Goal: Transaction & Acquisition: Obtain resource

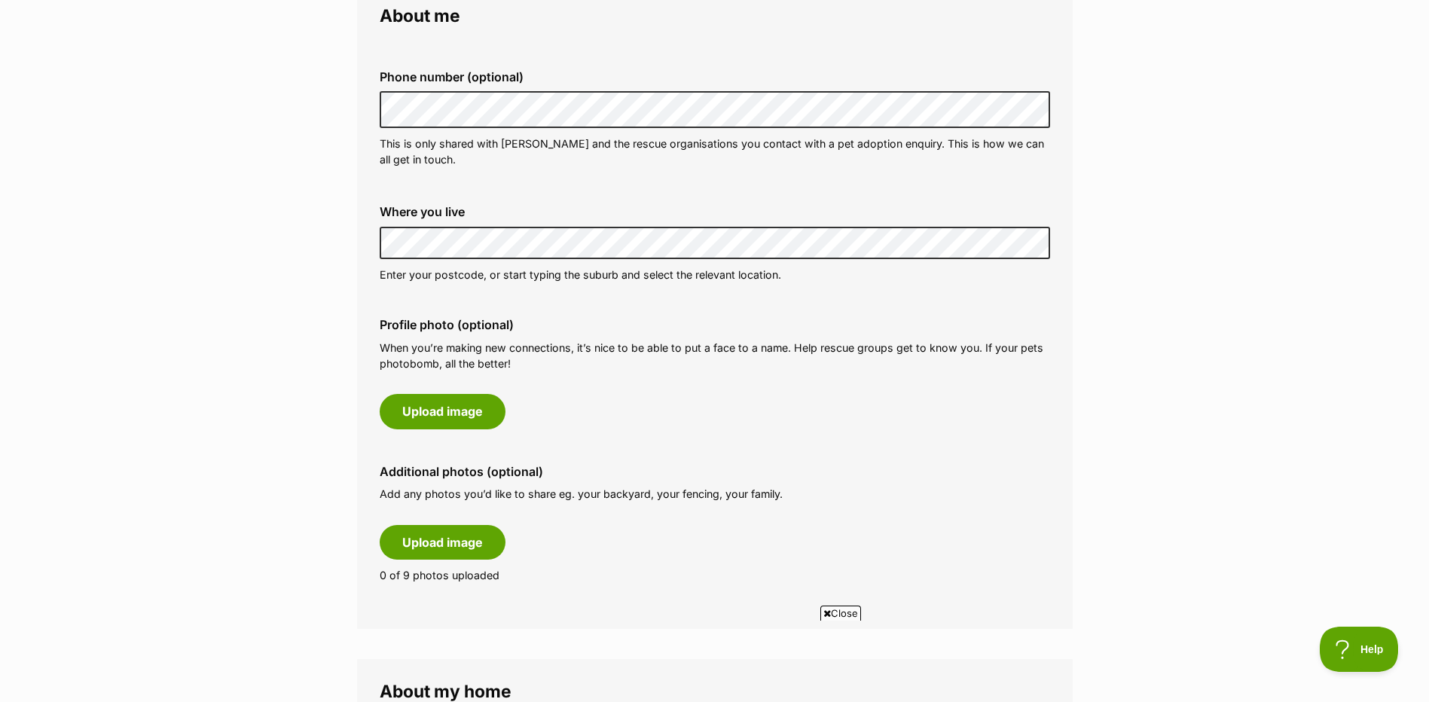
scroll to position [452, 0]
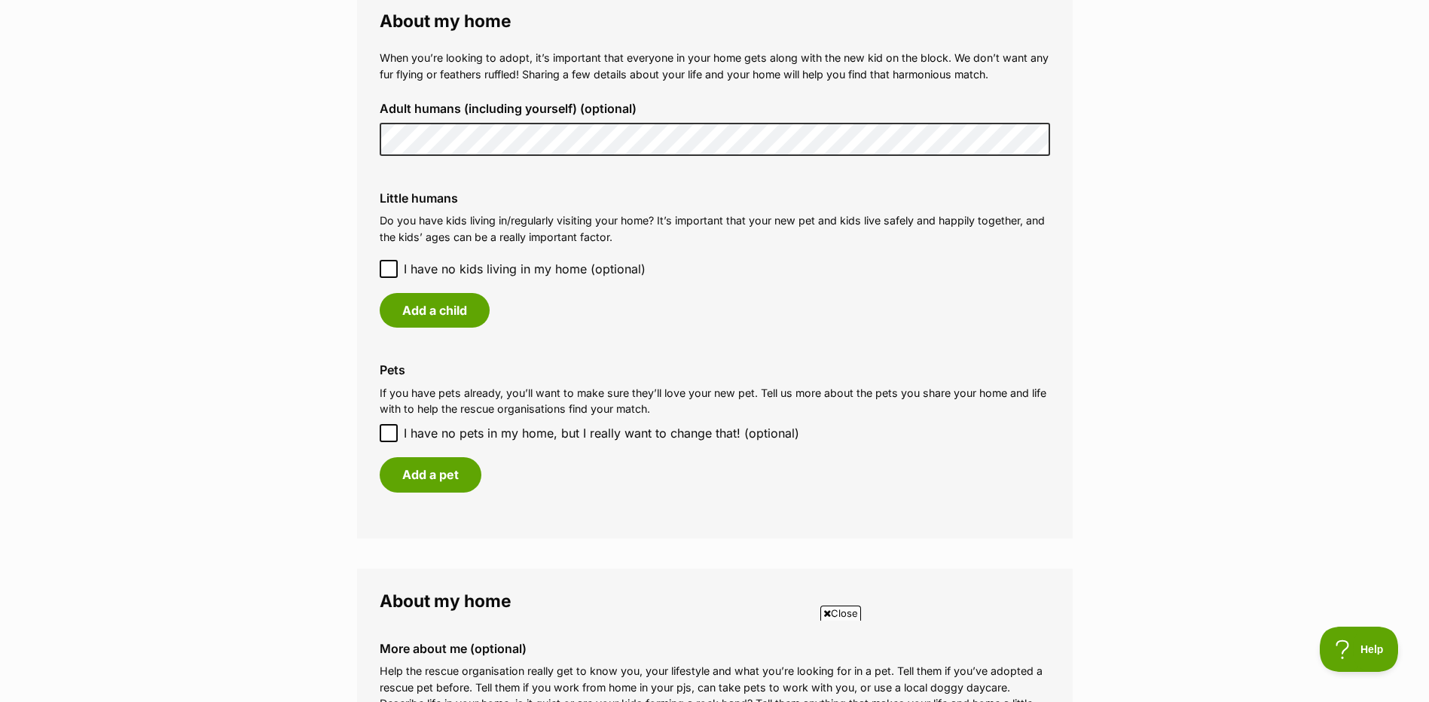
scroll to position [1130, 0]
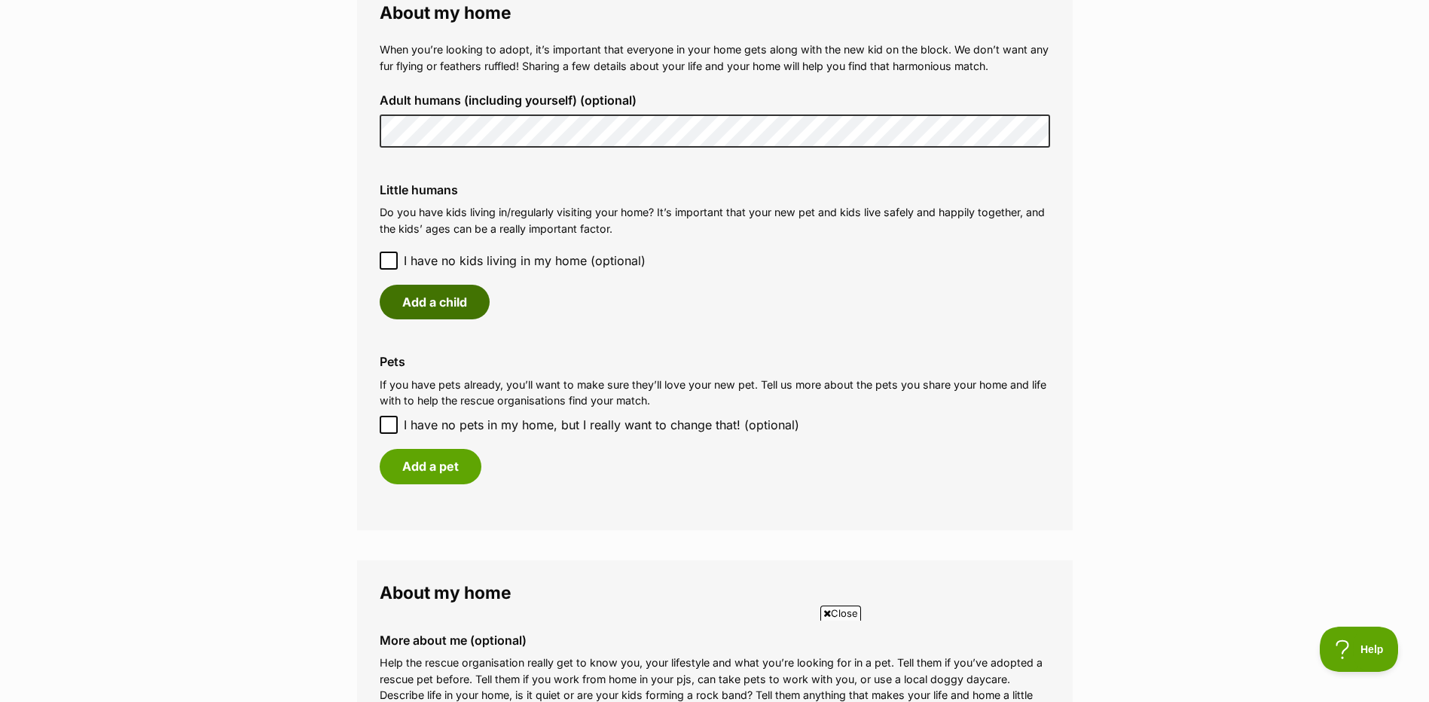
click at [443, 295] on button "Add a child" at bounding box center [435, 302] width 110 height 35
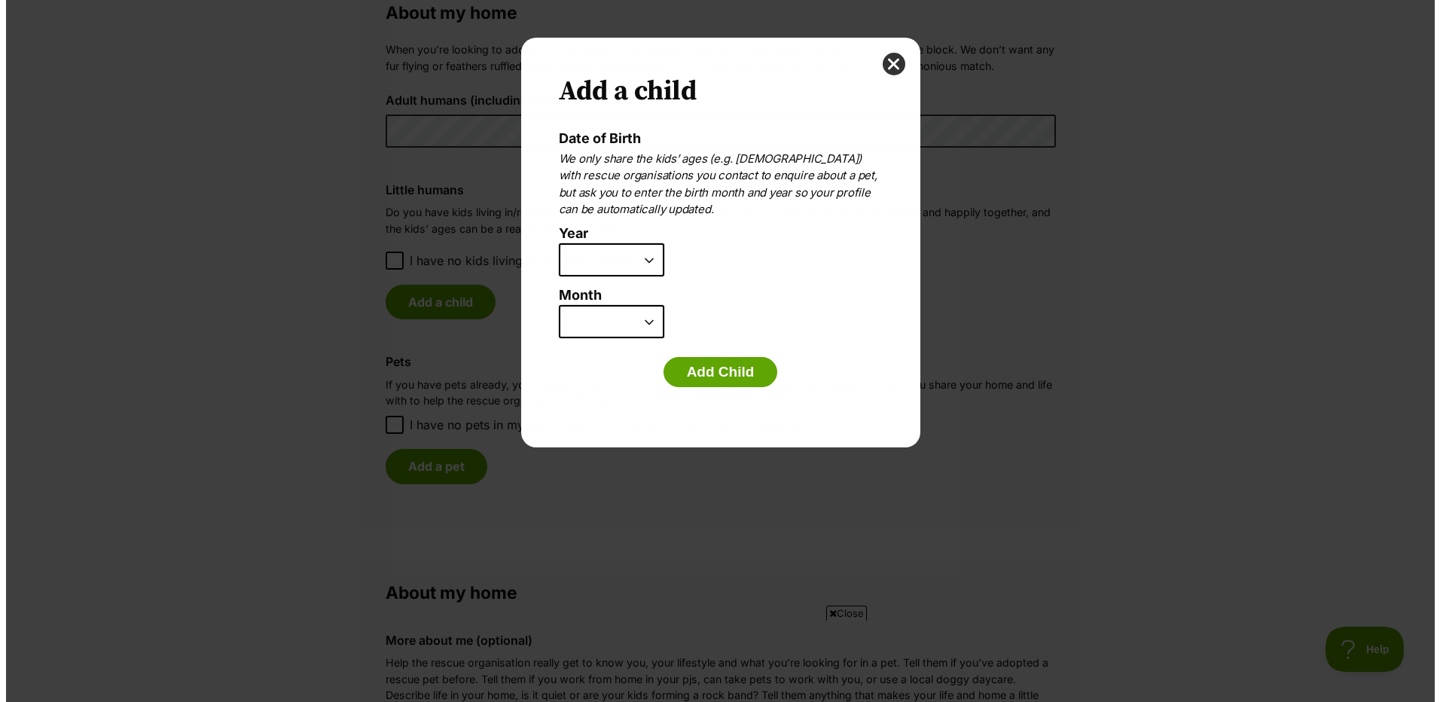
scroll to position [0, 0]
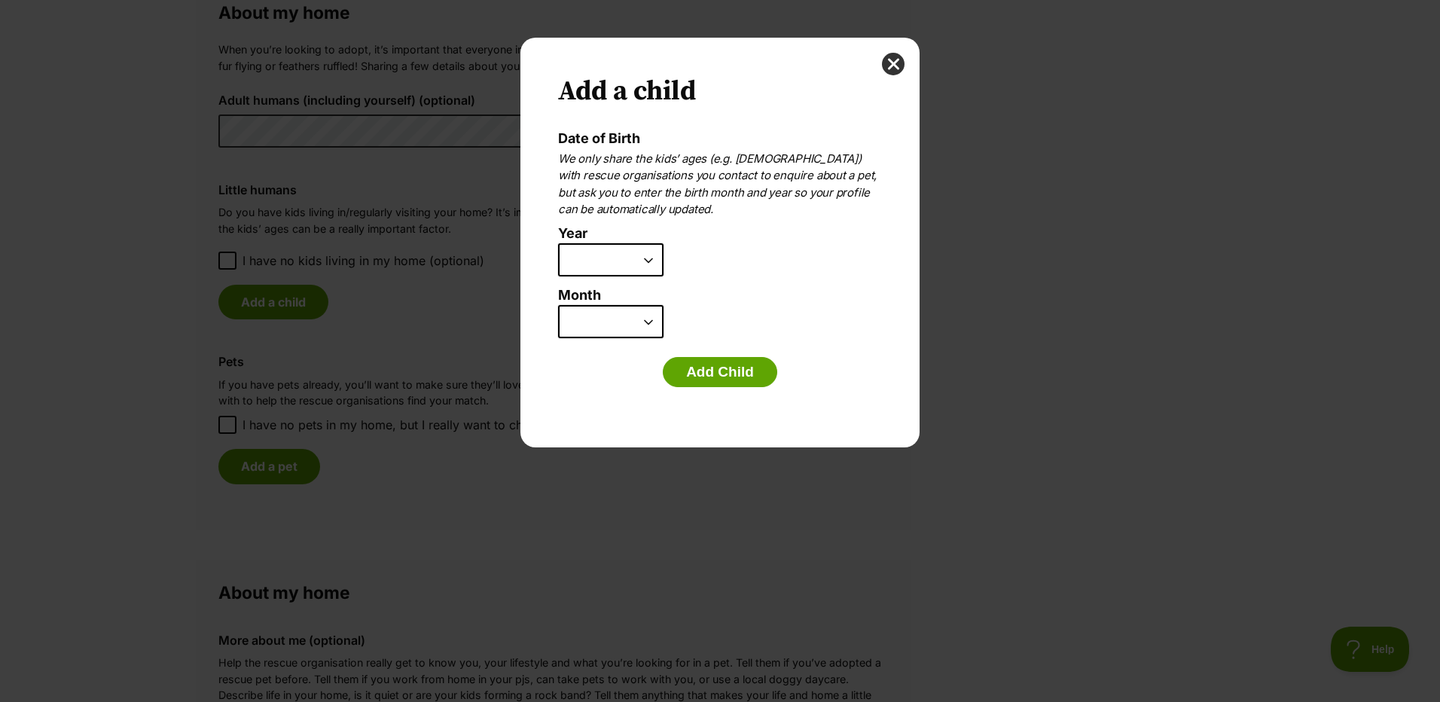
click at [649, 255] on select "2025 2024 2023 2022 2021 2020 2019 2018 2017 2016 2015 2014 2013 2012 2011 2010…" at bounding box center [610, 259] width 105 height 33
select select "2008"
click at [558, 243] on select "2025 2024 2023 2022 2021 2020 2019 2018 2017 2016 2015 2014 2013 2012 2011 2010…" at bounding box center [610, 259] width 105 height 33
click at [652, 324] on select "January February March April May June July August September October November De…" at bounding box center [610, 321] width 105 height 33
select select "12"
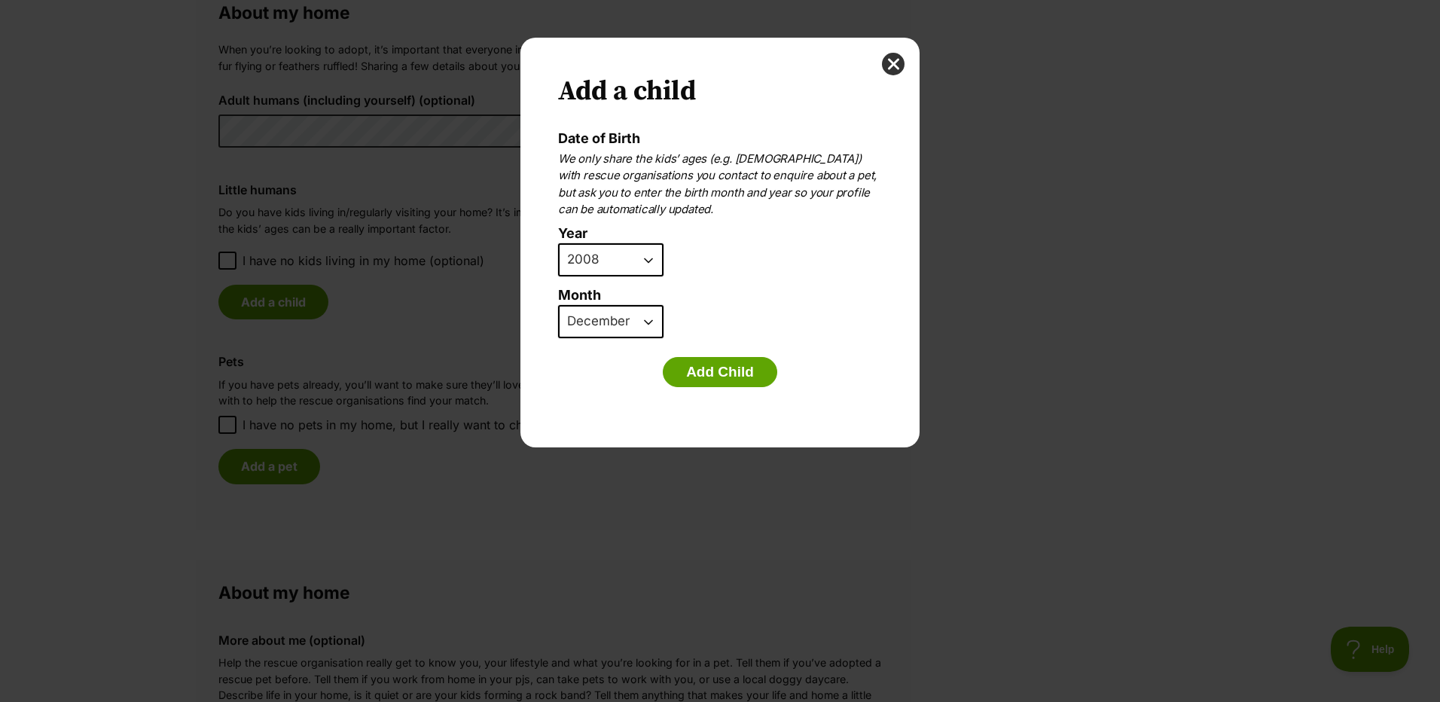
click at [558, 305] on select "January February March April May June July August September October November De…" at bounding box center [610, 321] width 105 height 33
click at [723, 370] on button "Add Child" at bounding box center [720, 372] width 114 height 30
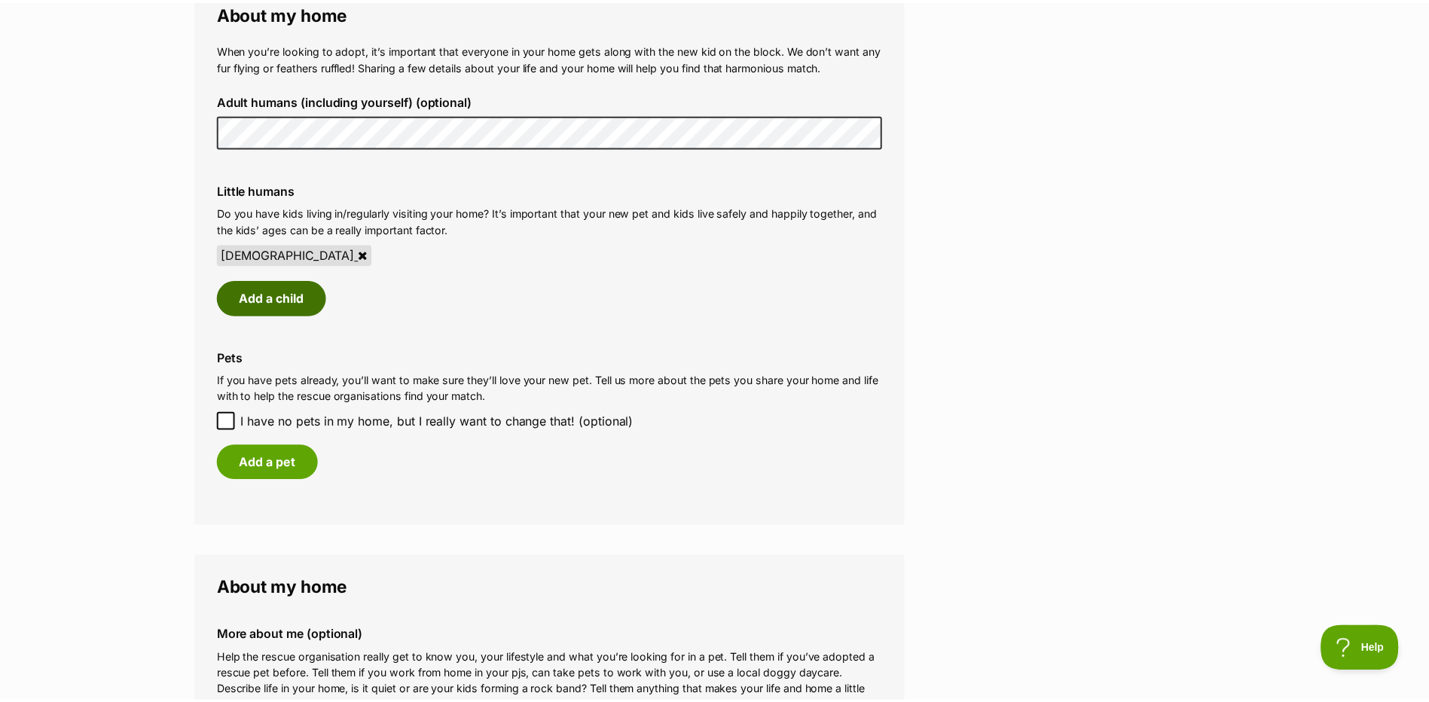
scroll to position [1130, 0]
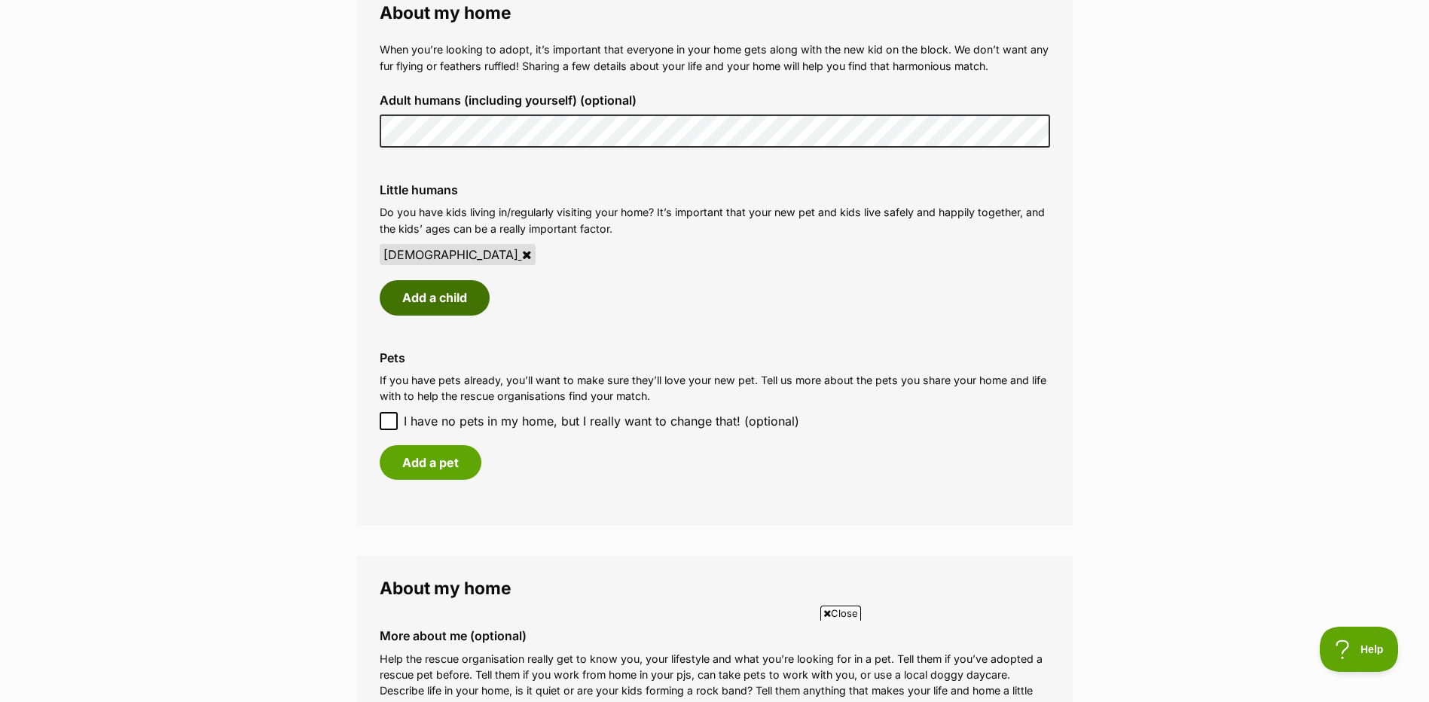
click at [407, 291] on button "Add a child" at bounding box center [435, 297] width 110 height 35
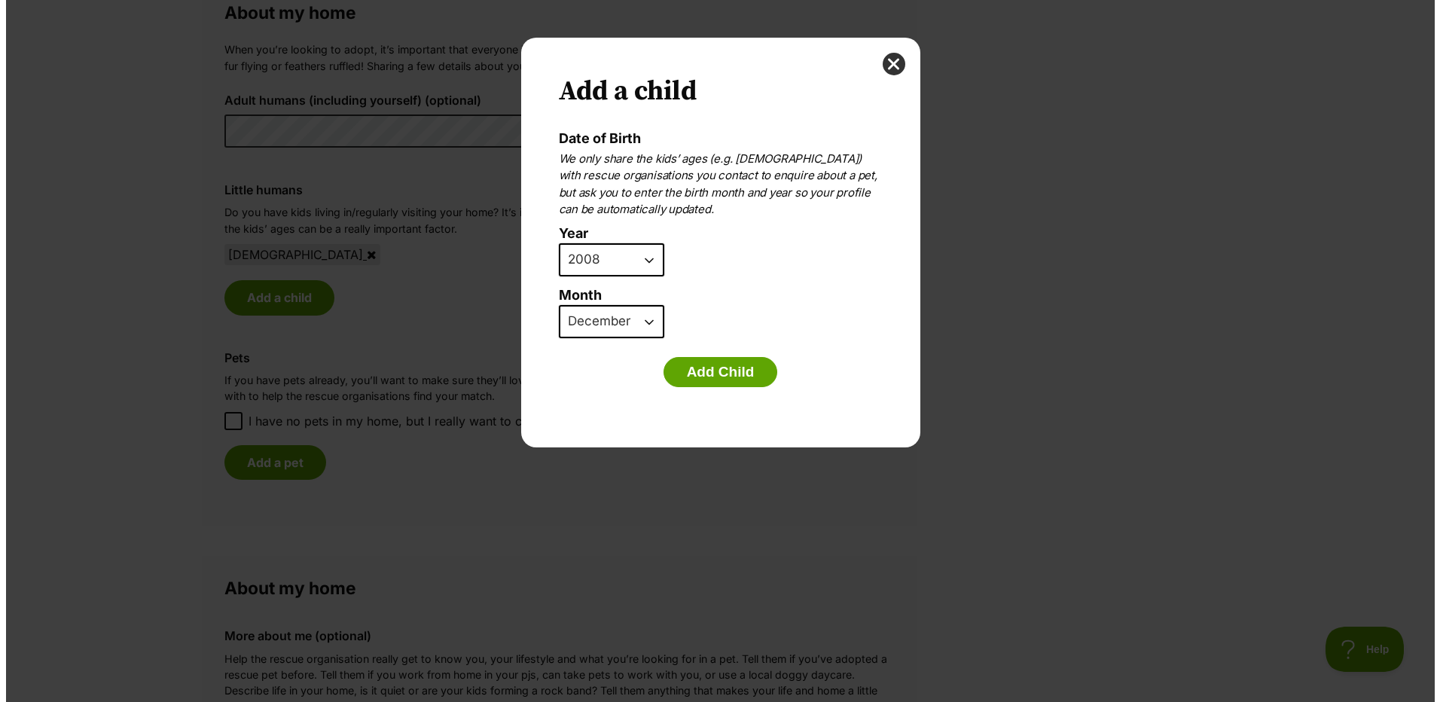
scroll to position [0, 0]
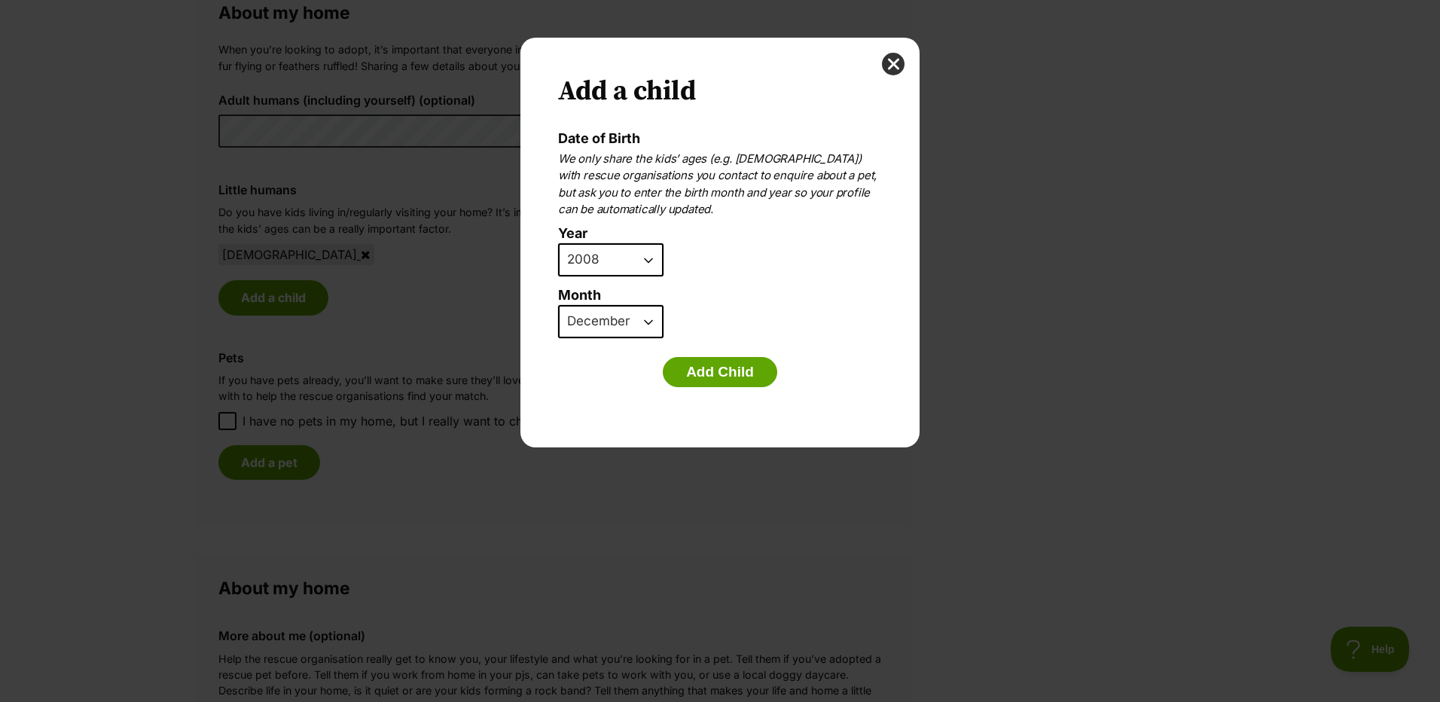
click at [651, 261] on select "2025 2024 2023 2022 2021 2020 2019 2018 2017 2016 2015 2014 2013 2012 2011 2010…" at bounding box center [610, 259] width 105 height 33
select select "2011"
click at [558, 243] on select "2025 2024 2023 2022 2021 2020 2019 2018 2017 2016 2015 2014 2013 2012 2011 2010…" at bounding box center [610, 259] width 105 height 33
click at [648, 320] on select "January February March April May June July August September October November De…" at bounding box center [610, 321] width 105 height 33
select select "8"
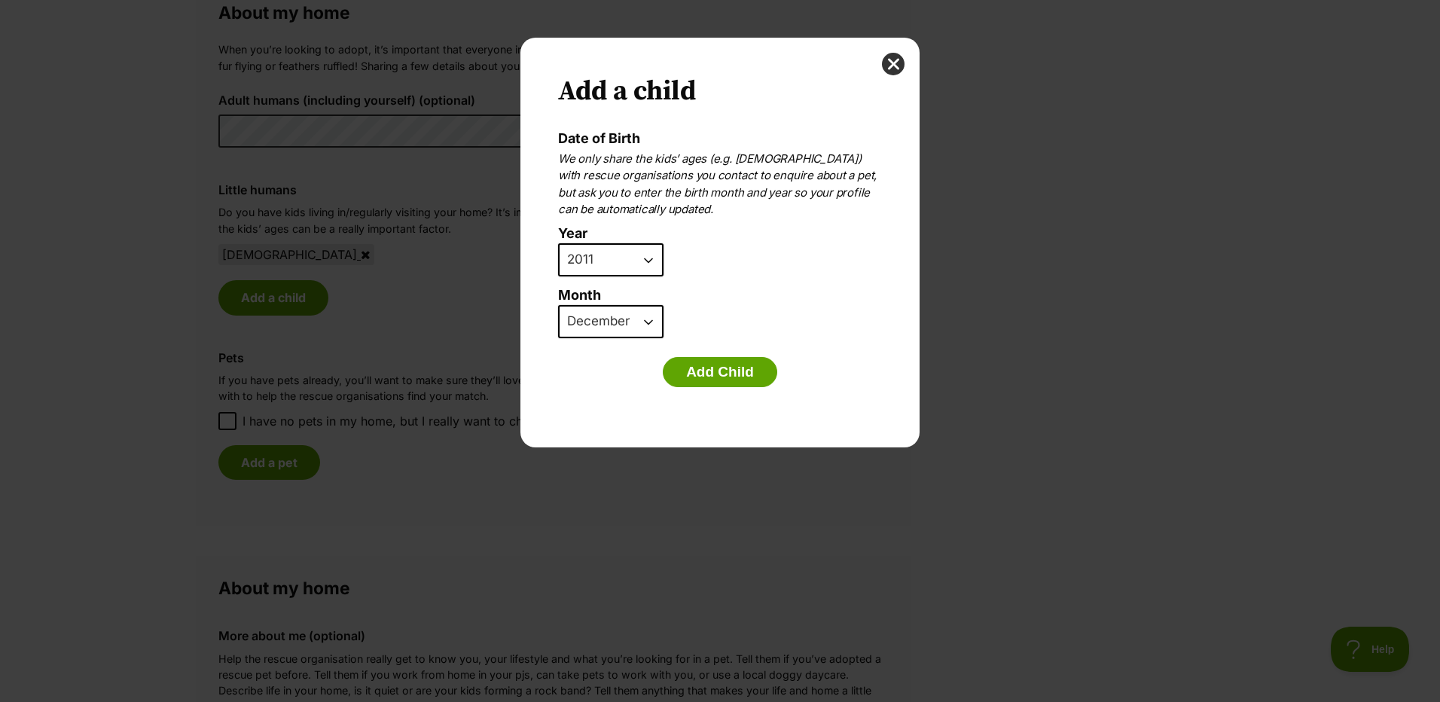
click at [558, 305] on select "January February March April May June July August September October November De…" at bounding box center [610, 321] width 105 height 33
click at [696, 370] on button "Add Child" at bounding box center [720, 372] width 114 height 30
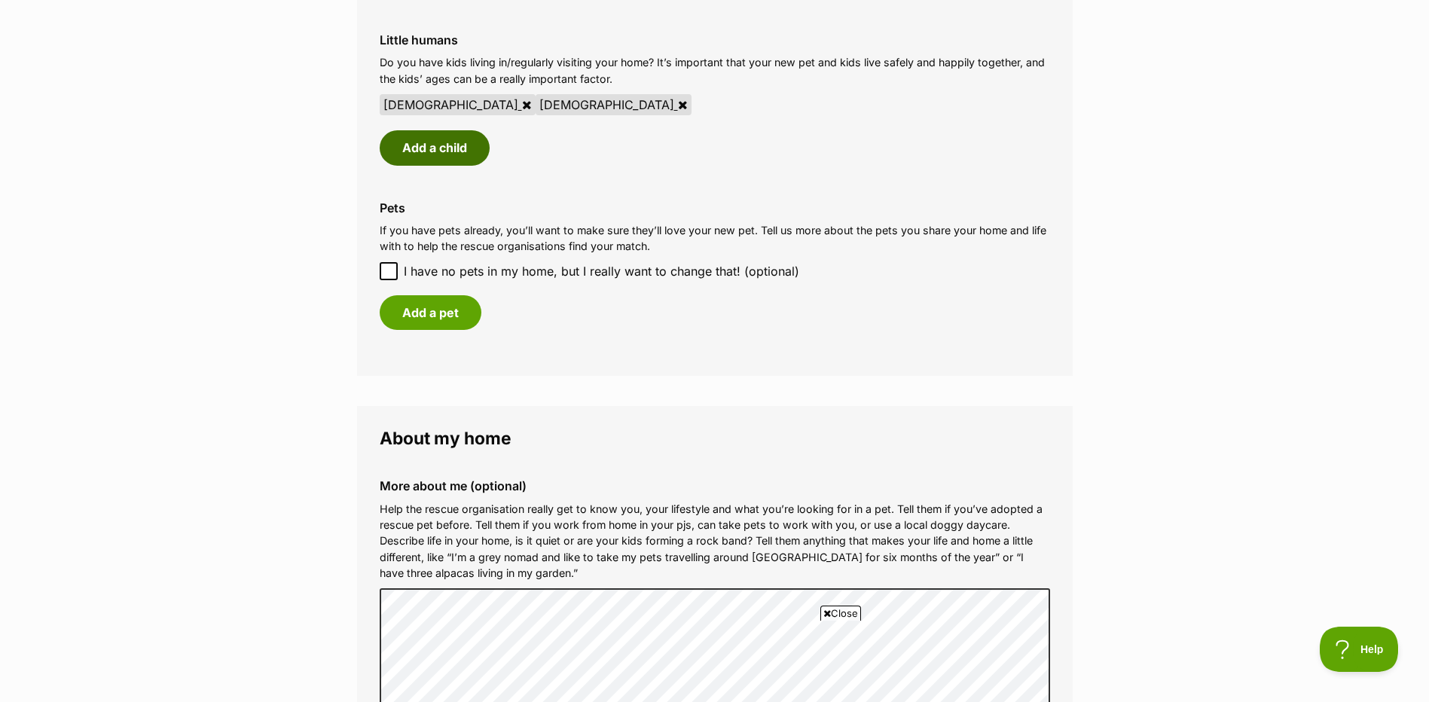
scroll to position [1281, 0]
click at [419, 316] on button "Add a pet" at bounding box center [431, 312] width 102 height 35
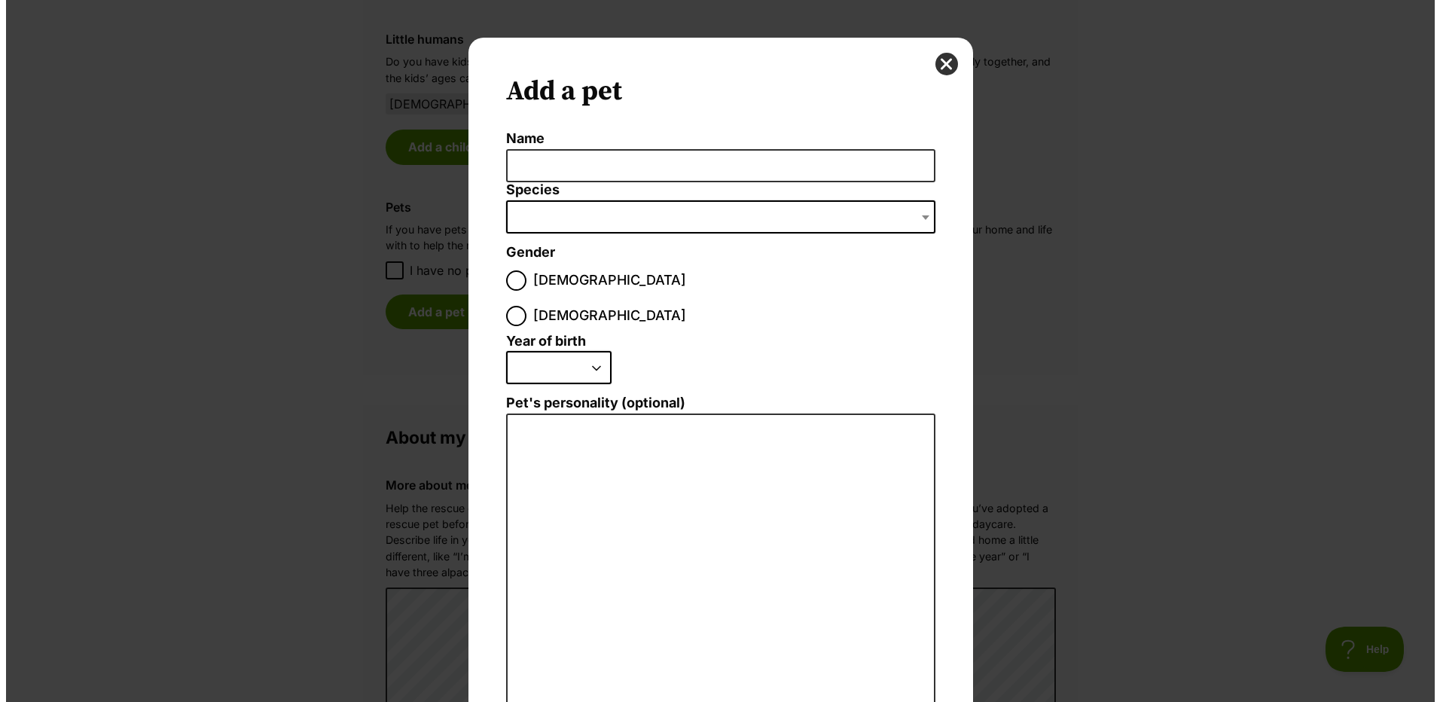
scroll to position [0, 0]
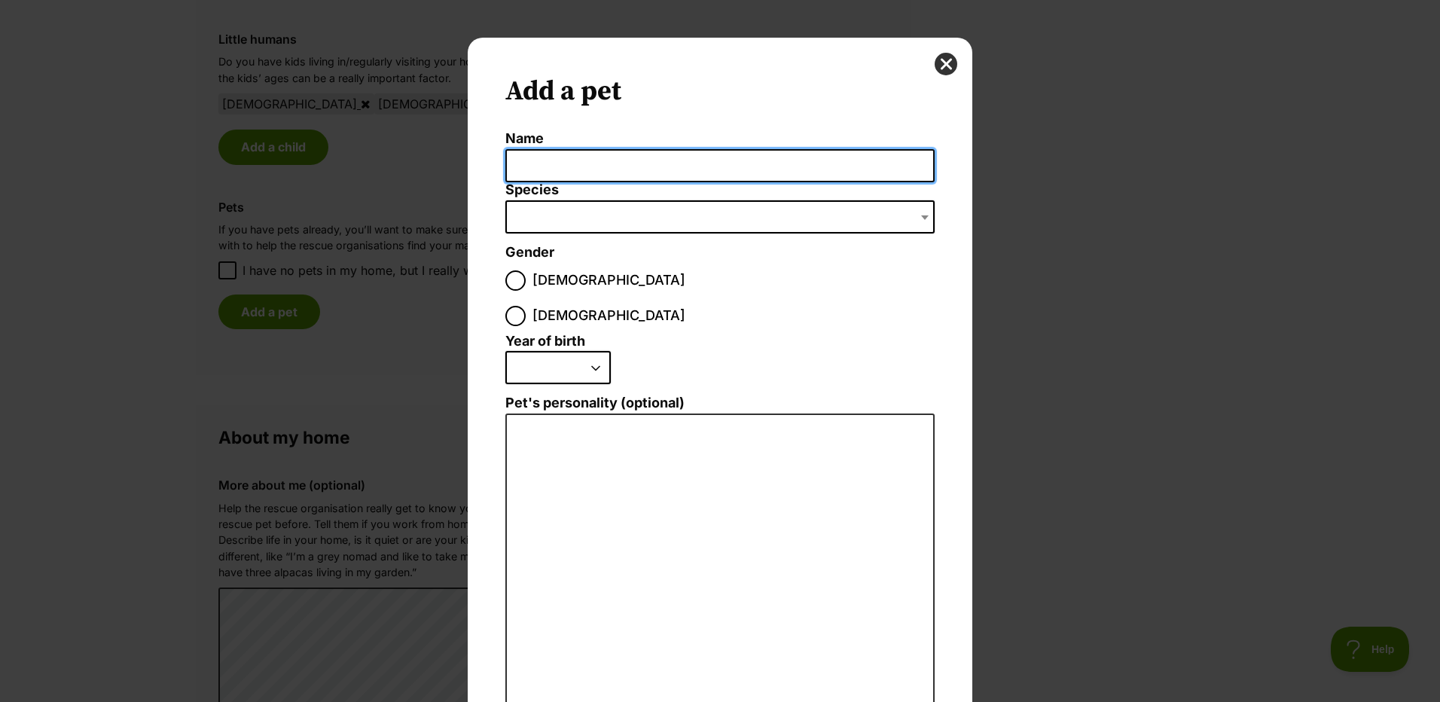
click at [556, 160] on input "Name" at bounding box center [719, 166] width 429 height 34
type input "Tilly"
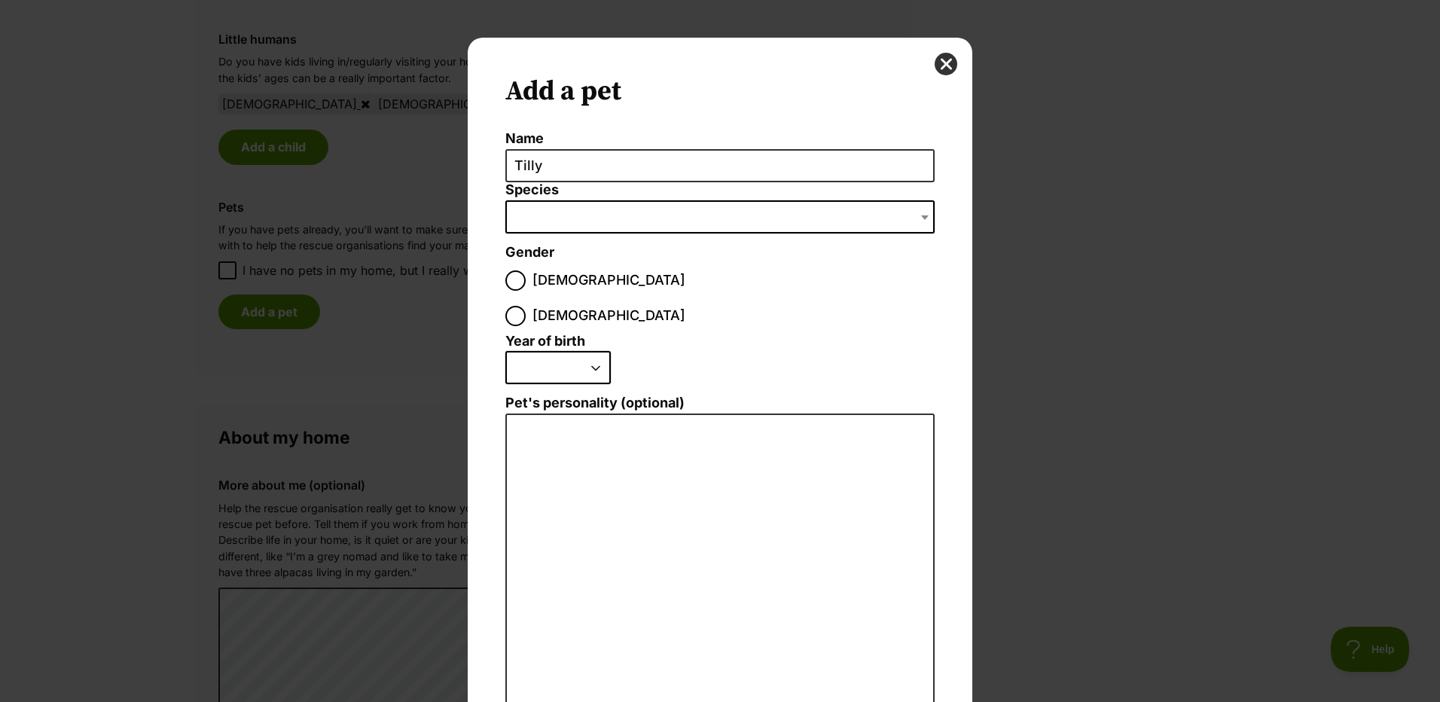
click at [602, 231] on span "Dialog Window - Close (Press escape to close)" at bounding box center [719, 216] width 429 height 33
click at [600, 208] on span "Dialog Window - Close (Press escape to close)" at bounding box center [719, 216] width 429 height 33
click at [615, 208] on span "Dialog Window - Close (Press escape to close)" at bounding box center [719, 216] width 429 height 33
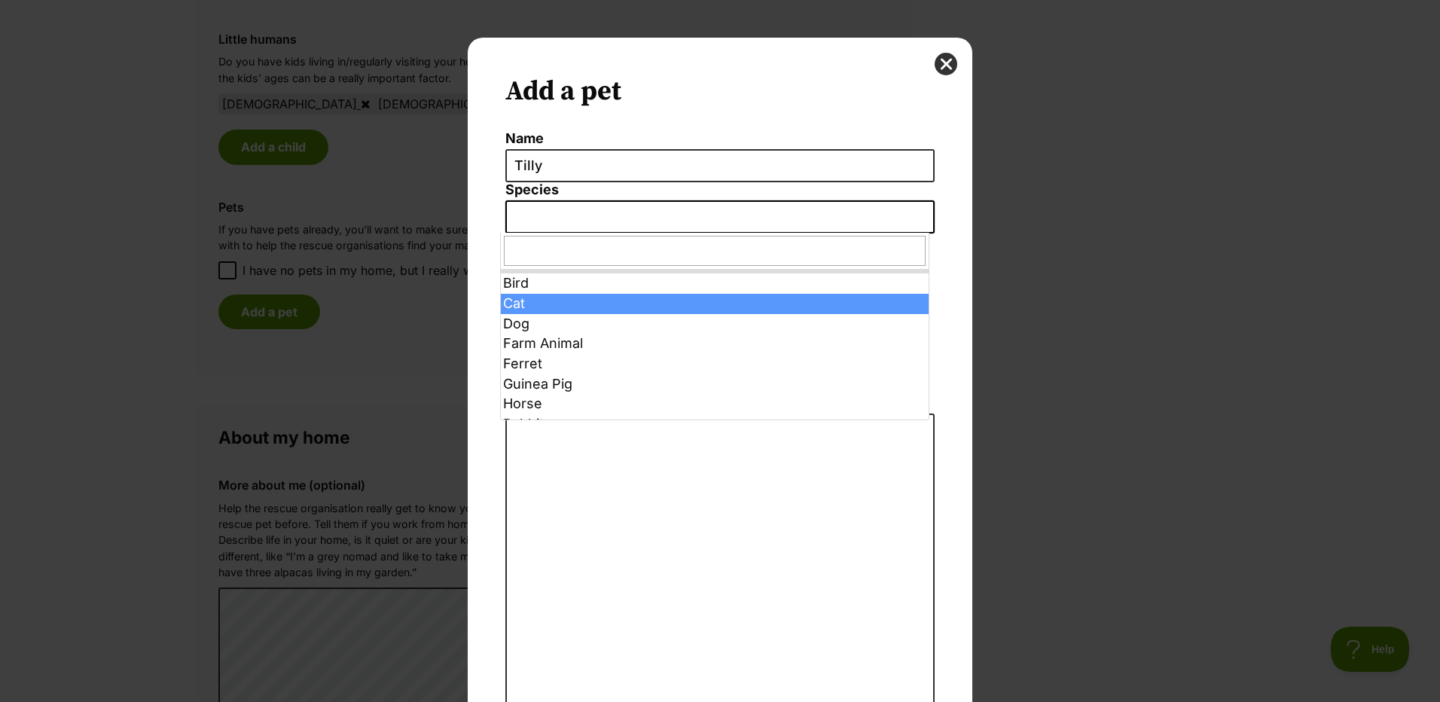
select select "2"
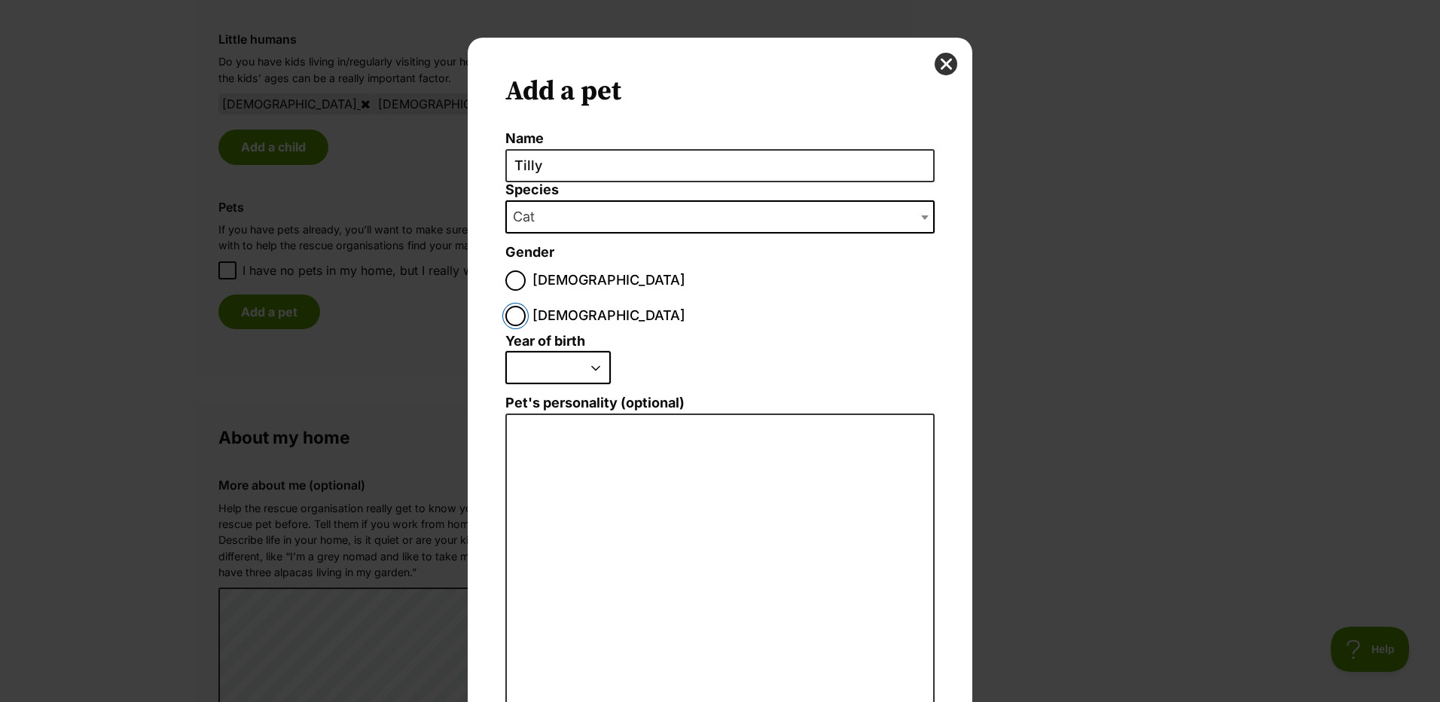
click at [526, 306] on input "[DEMOGRAPHIC_DATA]" at bounding box center [515, 316] width 20 height 20
radio input "true"
click at [547, 351] on select "2025 2024 2023 2022 2021 2020 2019 2018 2017 2016 2015 2014 2013 2012 2011 2010…" at bounding box center [557, 367] width 105 height 33
drag, startPoint x: 533, startPoint y: 325, endPoint x: 546, endPoint y: 329, distance: 13.6
click at [535, 351] on select "2025 2024 2023 2022 2021 2020 2019 2018 2017 2016 2015 2014 2013 2012 2011 2010…" at bounding box center [557, 367] width 105 height 33
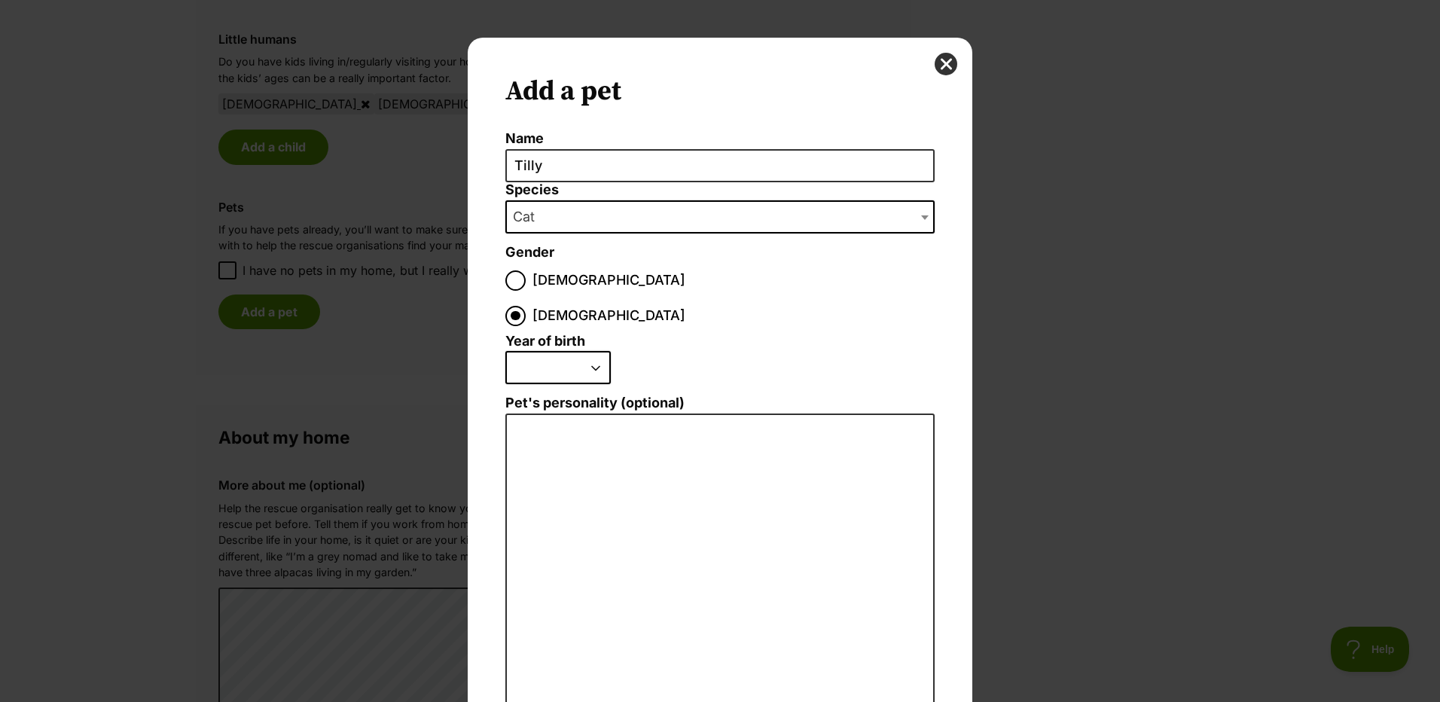
select select "2016"
click at [505, 351] on select "2025 2024 2023 2022 2021 2020 2019 2018 2017 2016 2015 2014 2013 2012 2011 2010…" at bounding box center [557, 367] width 105 height 33
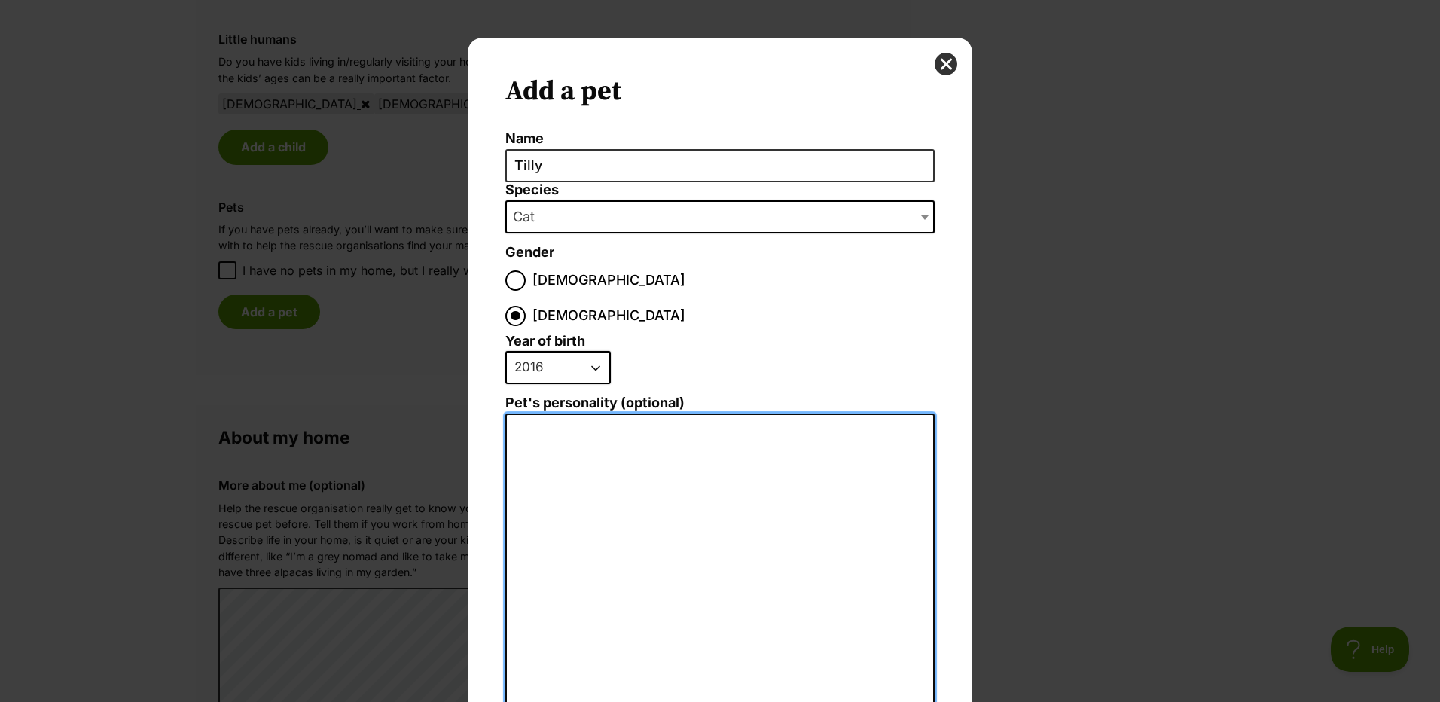
click at [598, 519] on textarea "Pet's personality (optional)" at bounding box center [719, 579] width 429 height 330
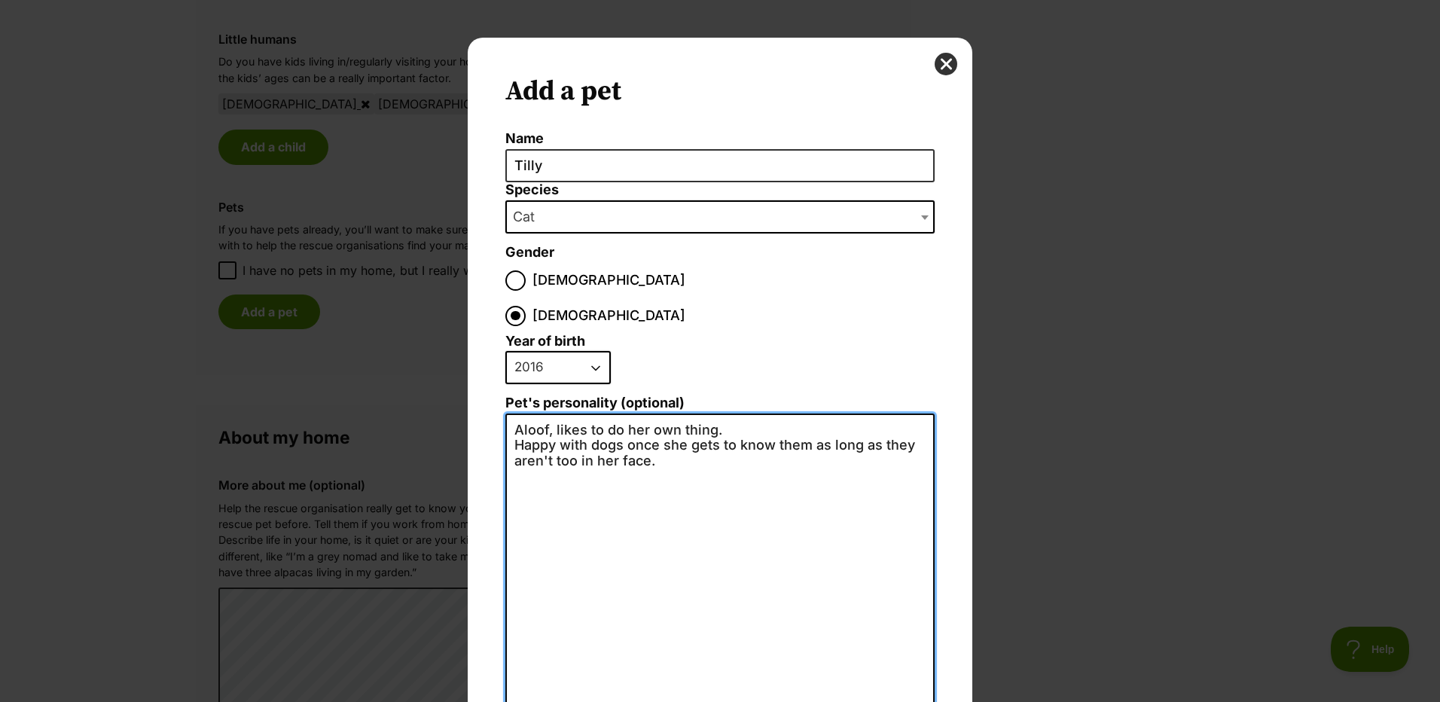
click at [728, 414] on textarea "Aloof, likes to do her own thing. Happy with dogs once she gets to know them as…" at bounding box center [719, 579] width 429 height 330
click at [661, 429] on textarea "Aloof, likes to do her own thing. Happy with dogs once she gets to know them as…" at bounding box center [719, 579] width 429 height 330
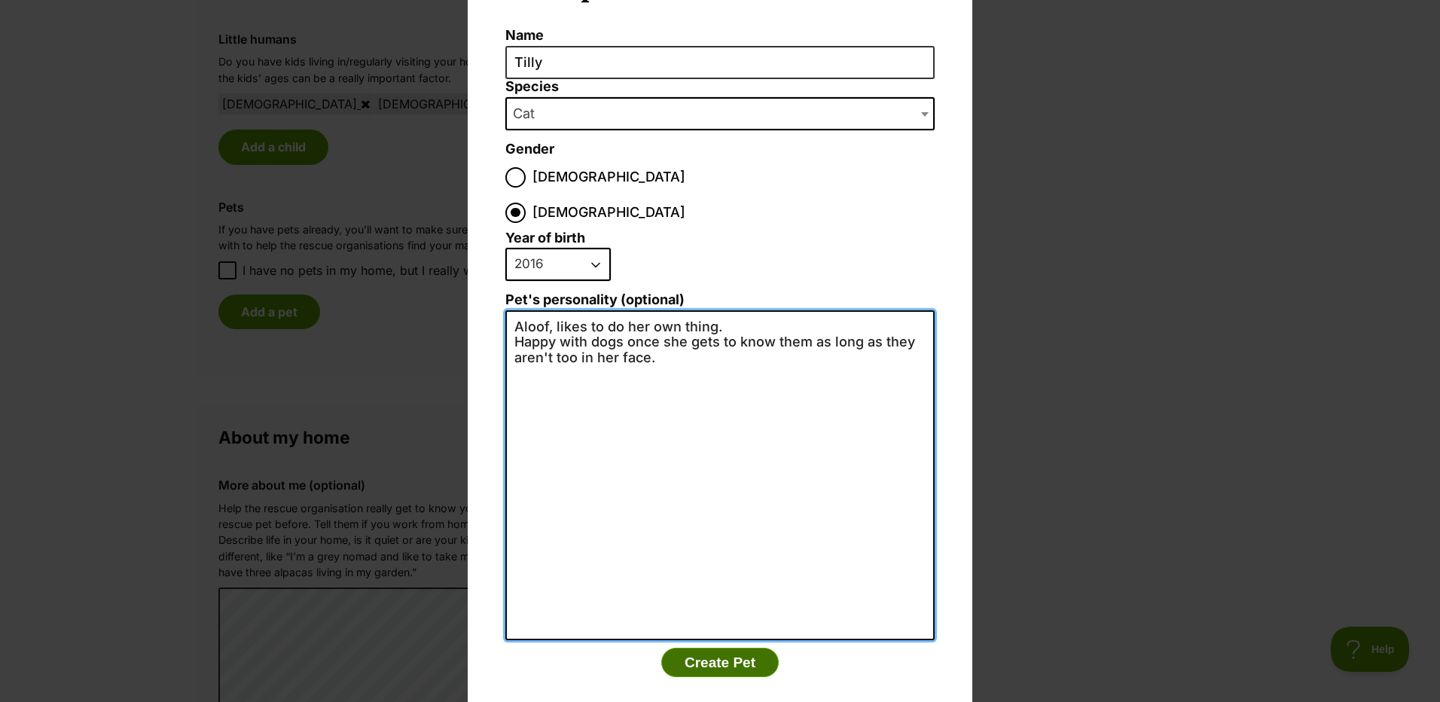
type textarea "Aloof, likes to do her own thing. Happy with dogs once she gets to know them as…"
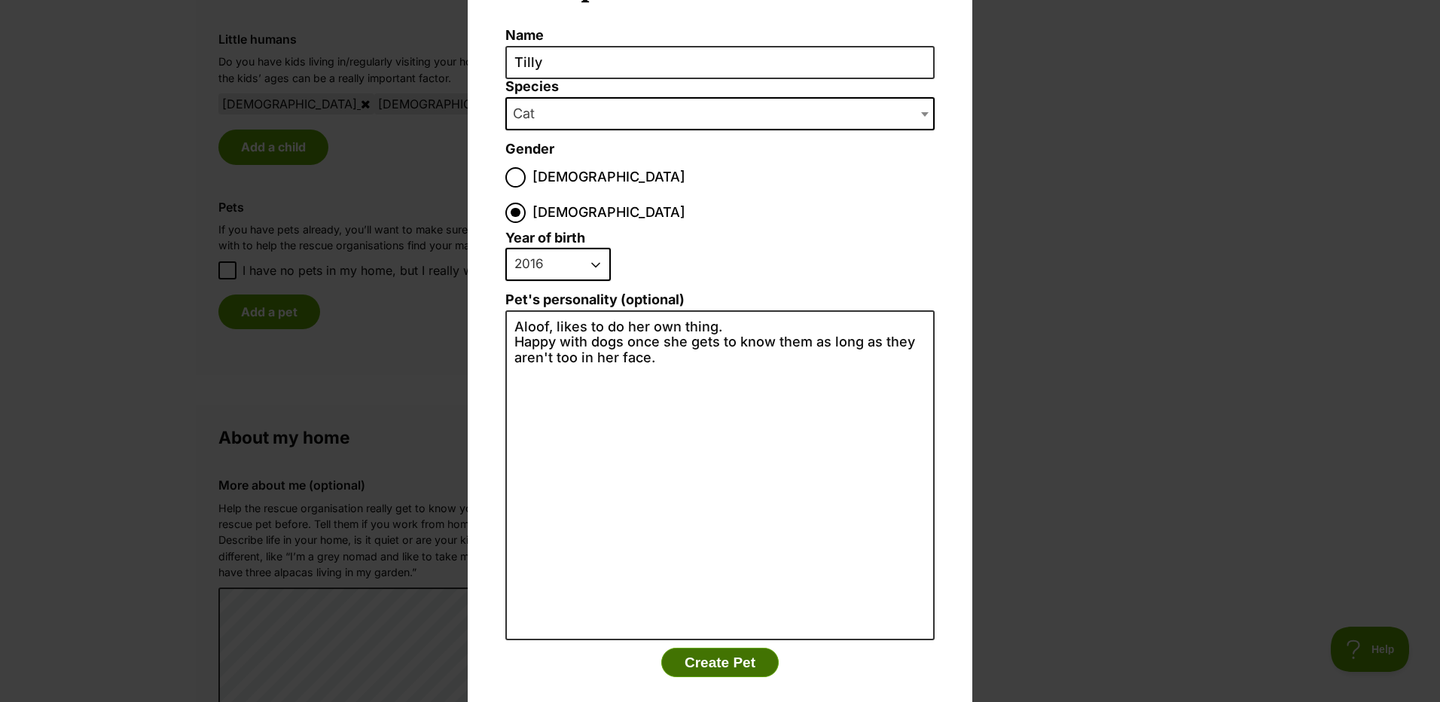
click at [712, 648] on button "Create Pet" at bounding box center [720, 663] width 118 height 30
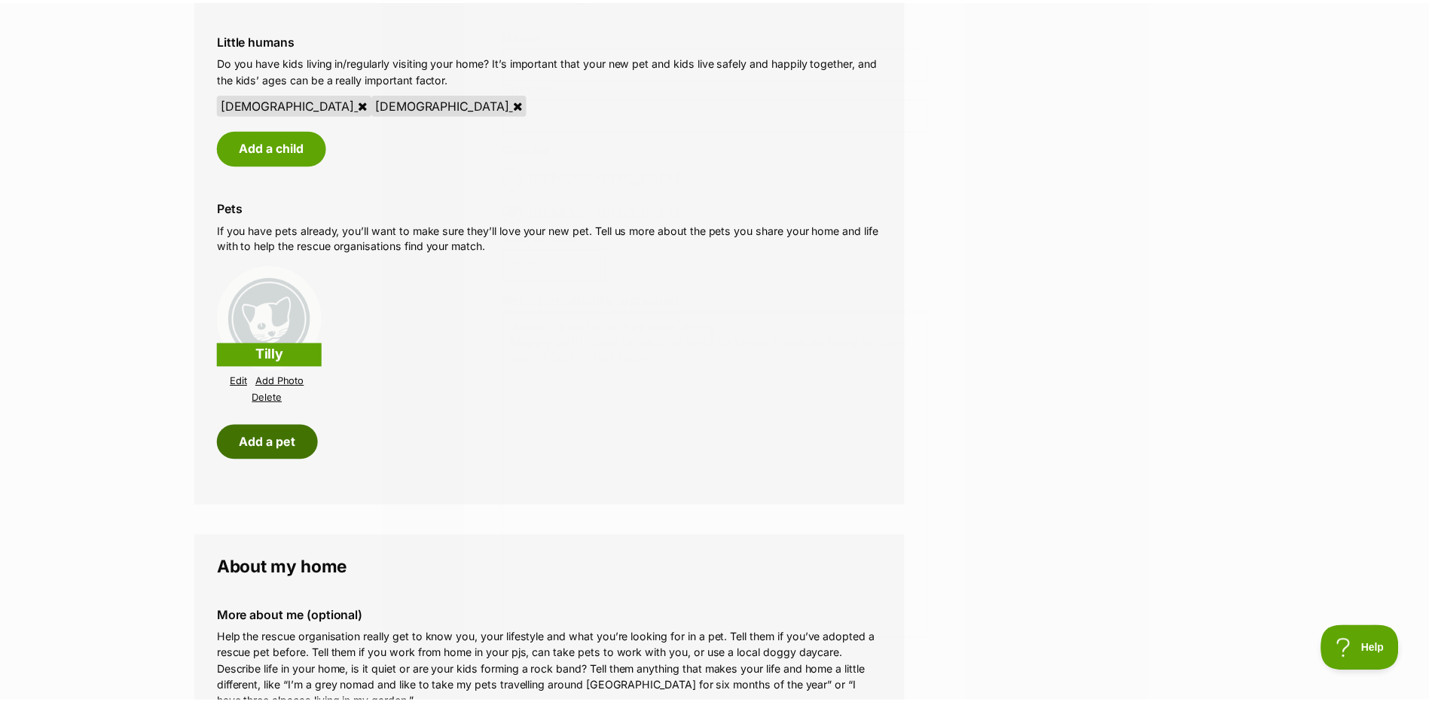
scroll to position [1281, 0]
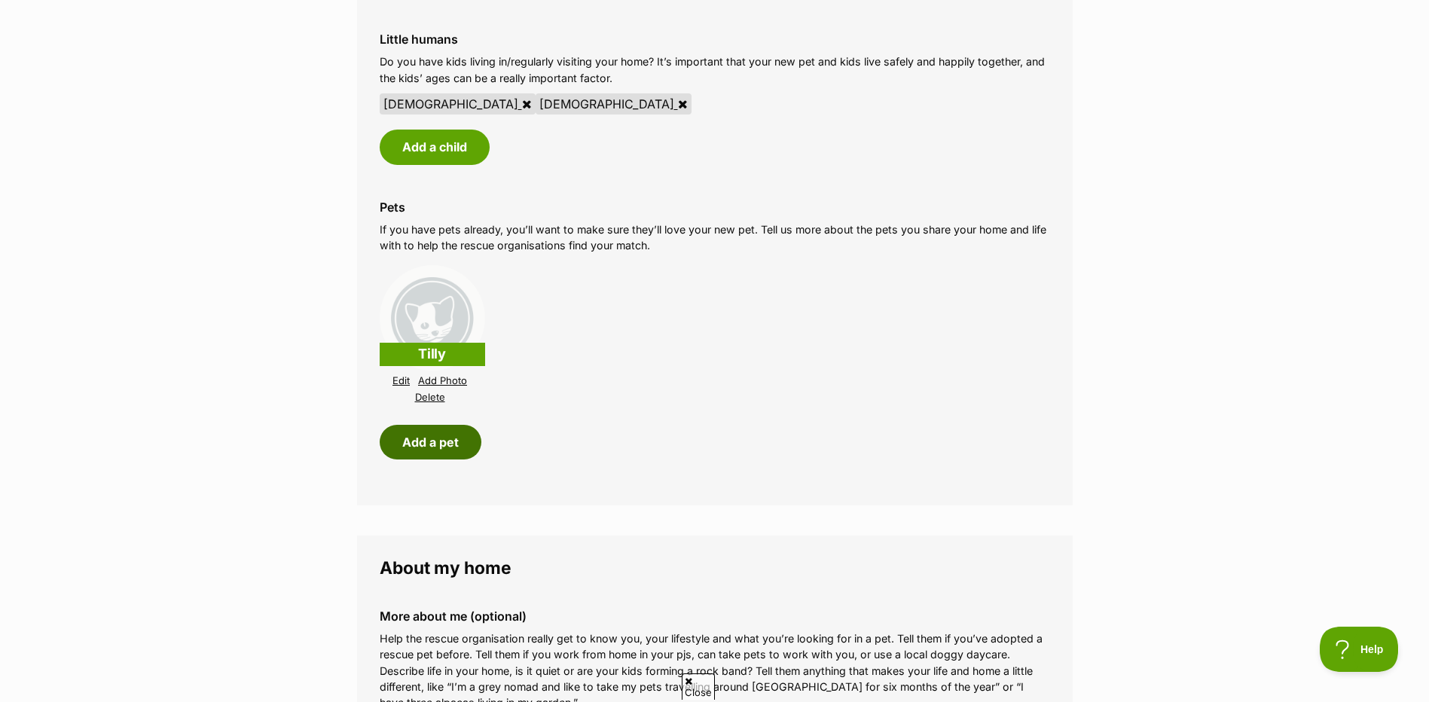
click at [437, 443] on button "Add a pet" at bounding box center [431, 442] width 102 height 35
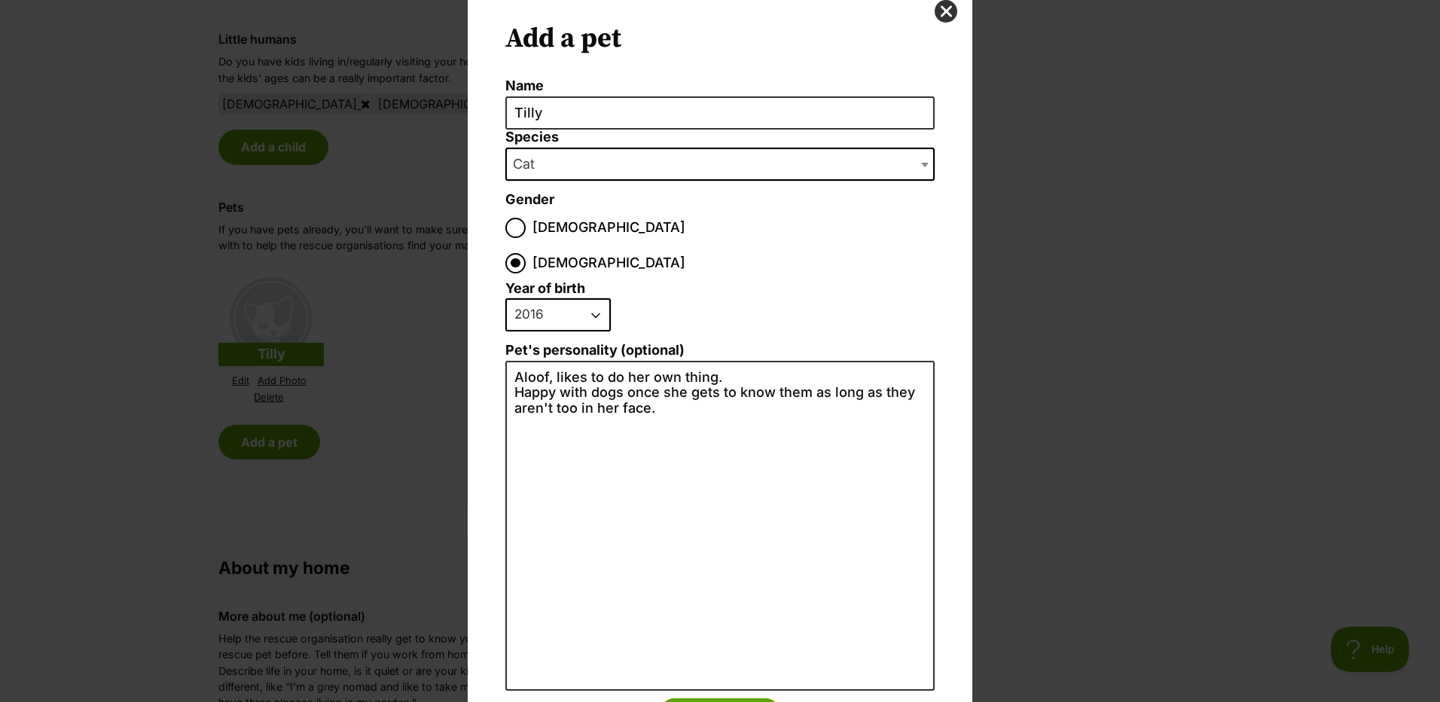
scroll to position [0, 0]
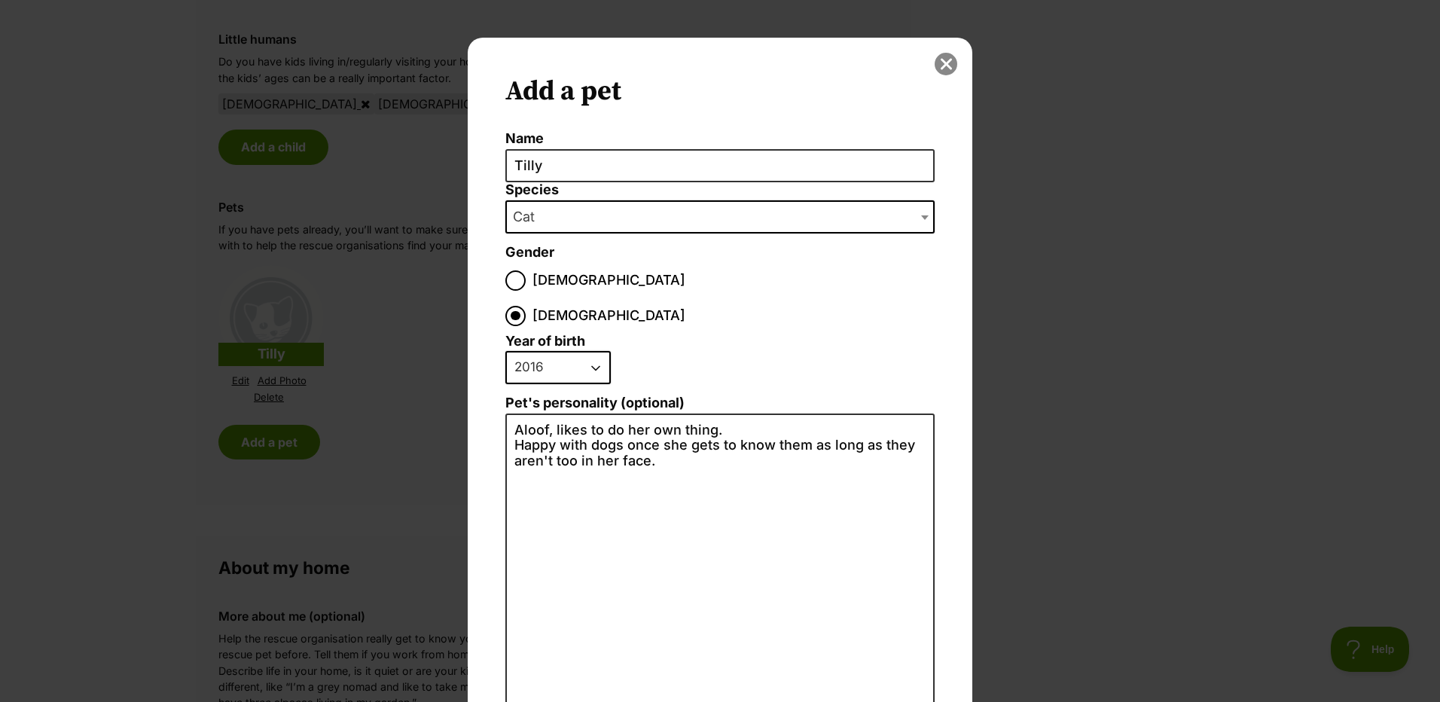
click at [939, 66] on button "close" at bounding box center [946, 64] width 23 height 23
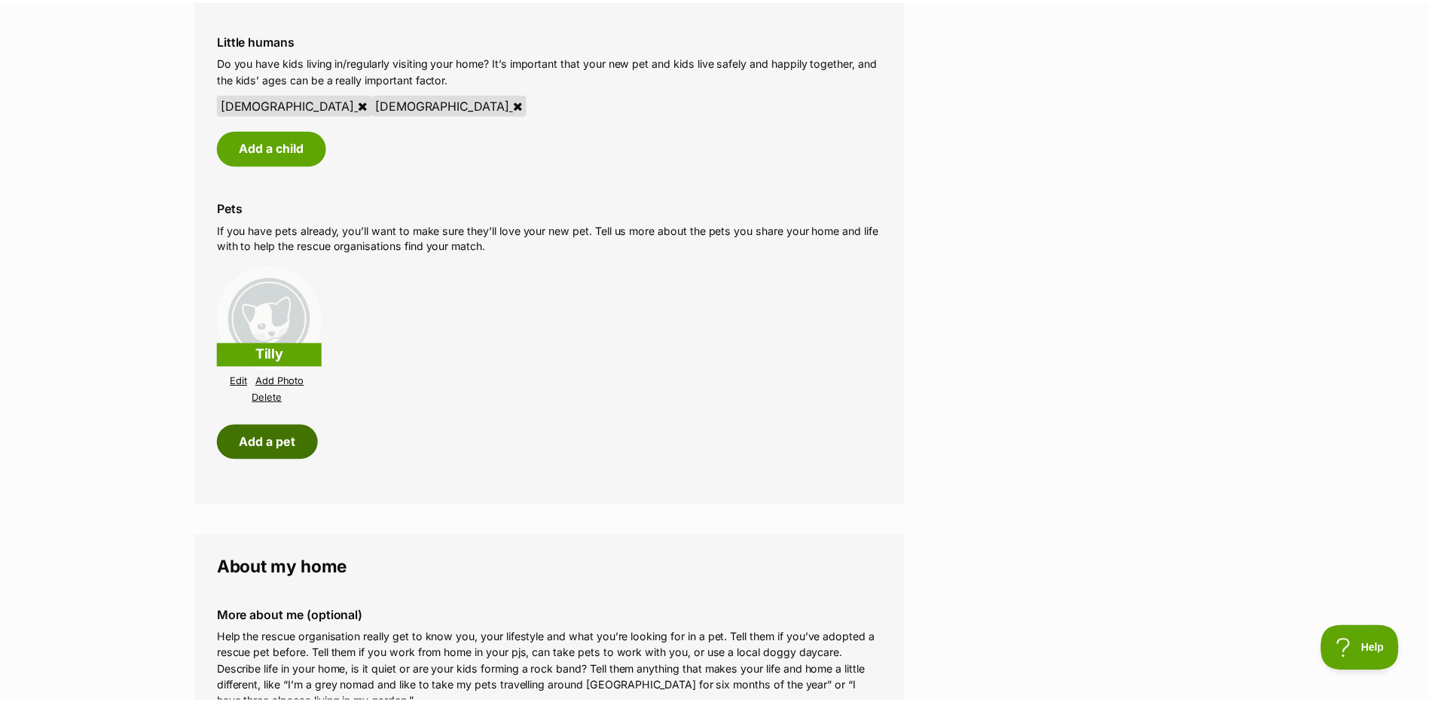
scroll to position [1281, 0]
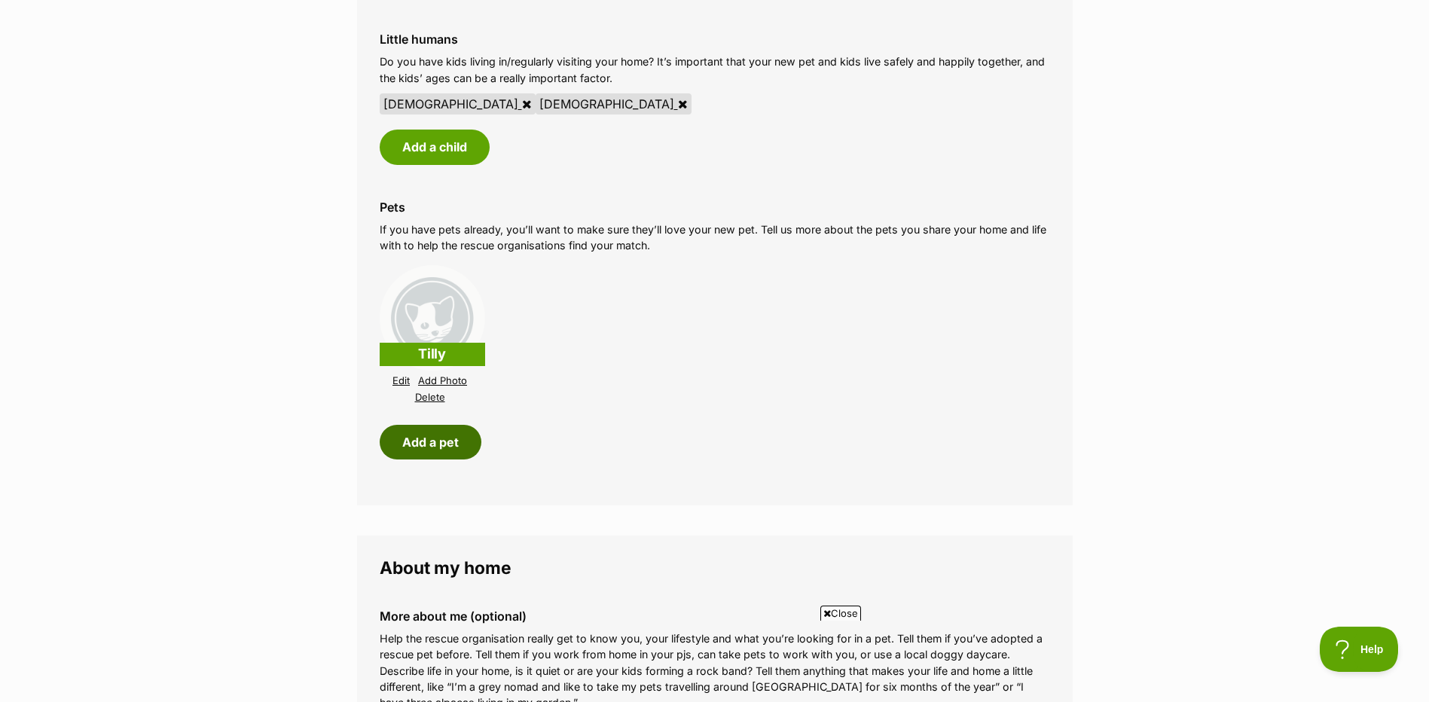
click at [407, 444] on button "Add a pet" at bounding box center [431, 442] width 102 height 35
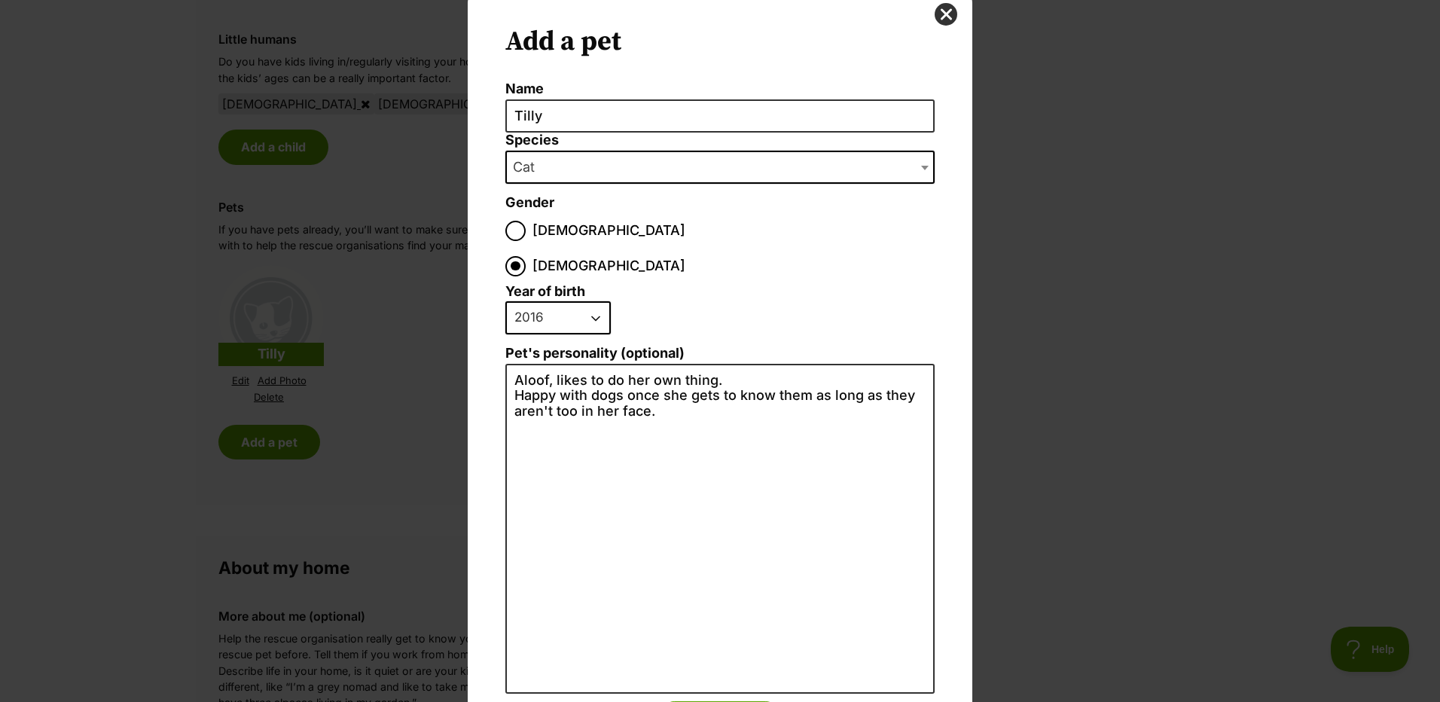
scroll to position [0, 0]
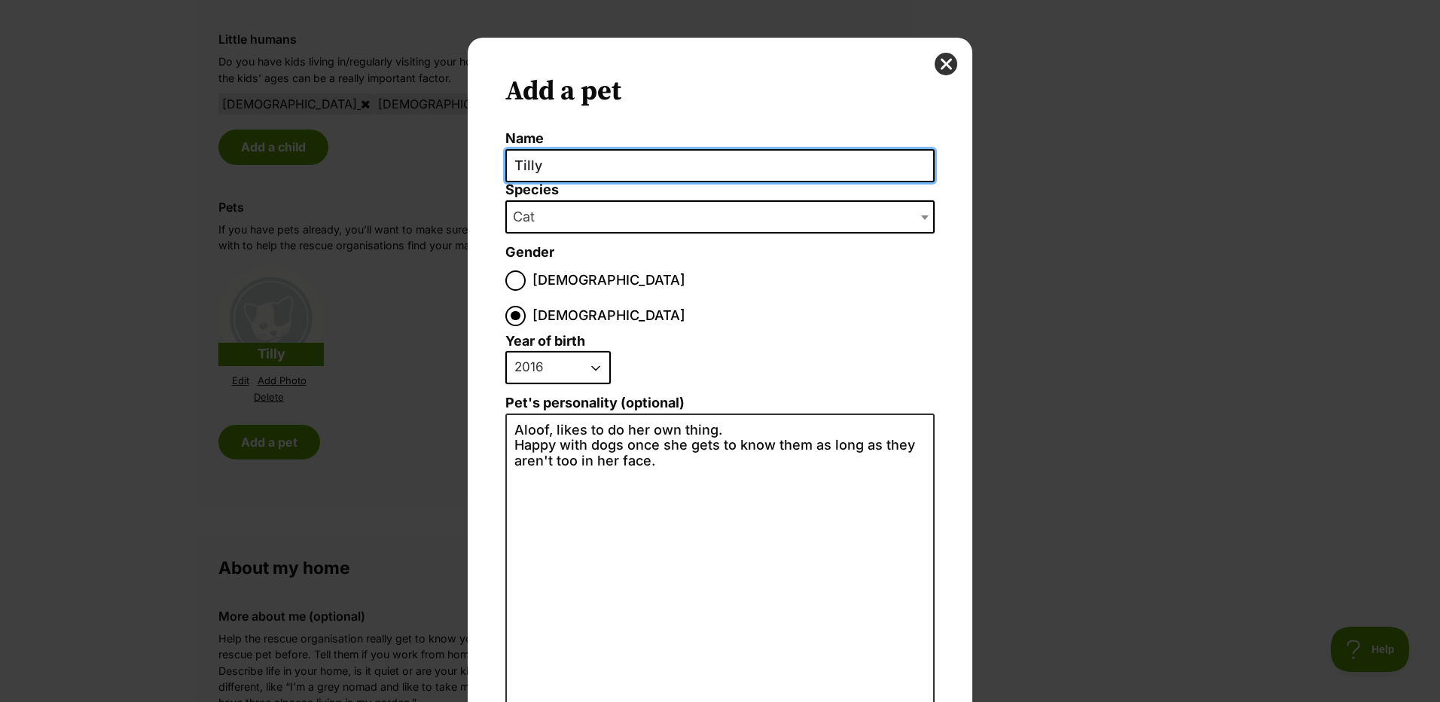
click at [554, 164] on input "Tilly" at bounding box center [719, 166] width 429 height 34
type input "T"
type input "Oreo"
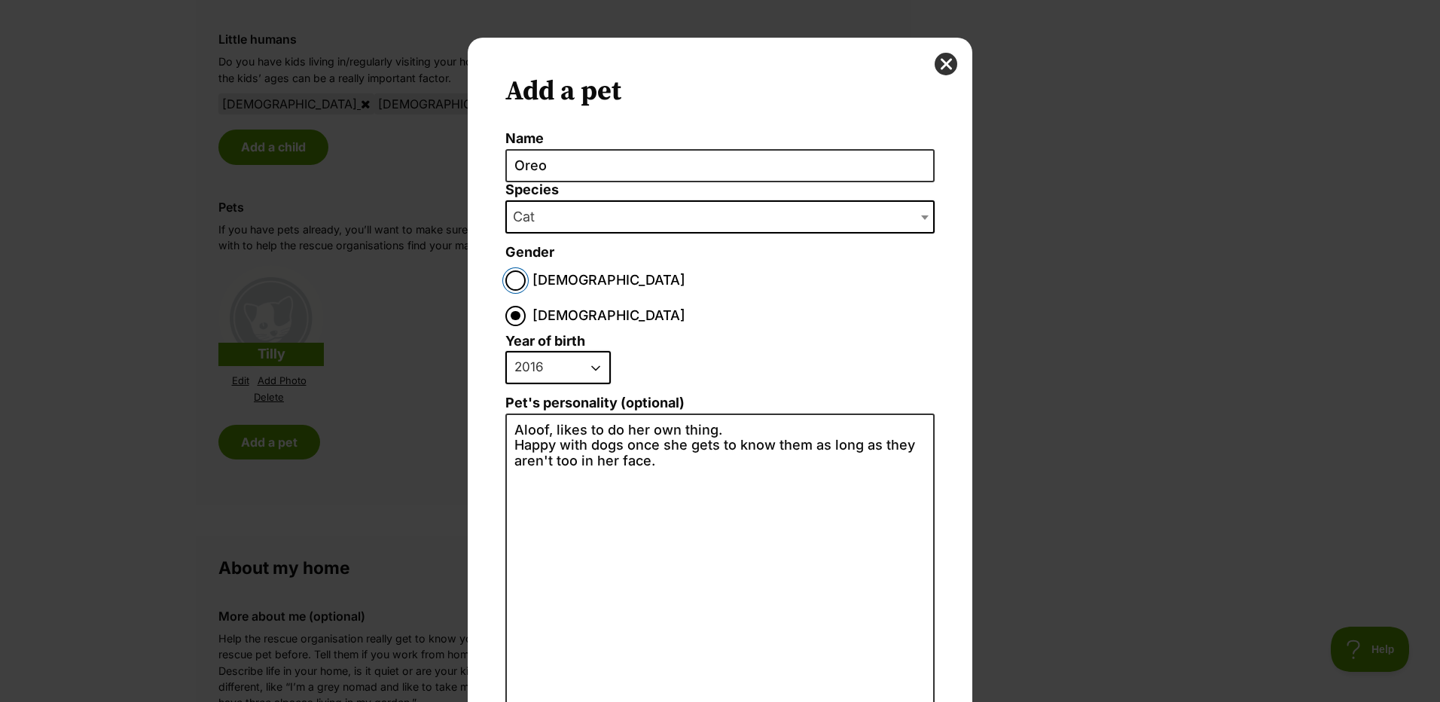
click at [507, 285] on input "[DEMOGRAPHIC_DATA]" at bounding box center [515, 280] width 20 height 20
radio input "true"
click at [592, 351] on select "2025 2024 2023 2022 2021 2020 2019 2018 2017 2016 2015 2014 2013 2012 2011 2010…" at bounding box center [557, 367] width 105 height 33
select select "2014"
click at [505, 351] on select "2025 2024 2023 2022 2021 2020 2019 2018 2017 2016 2015 2014 2013 2012 2011 2010…" at bounding box center [557, 367] width 105 height 33
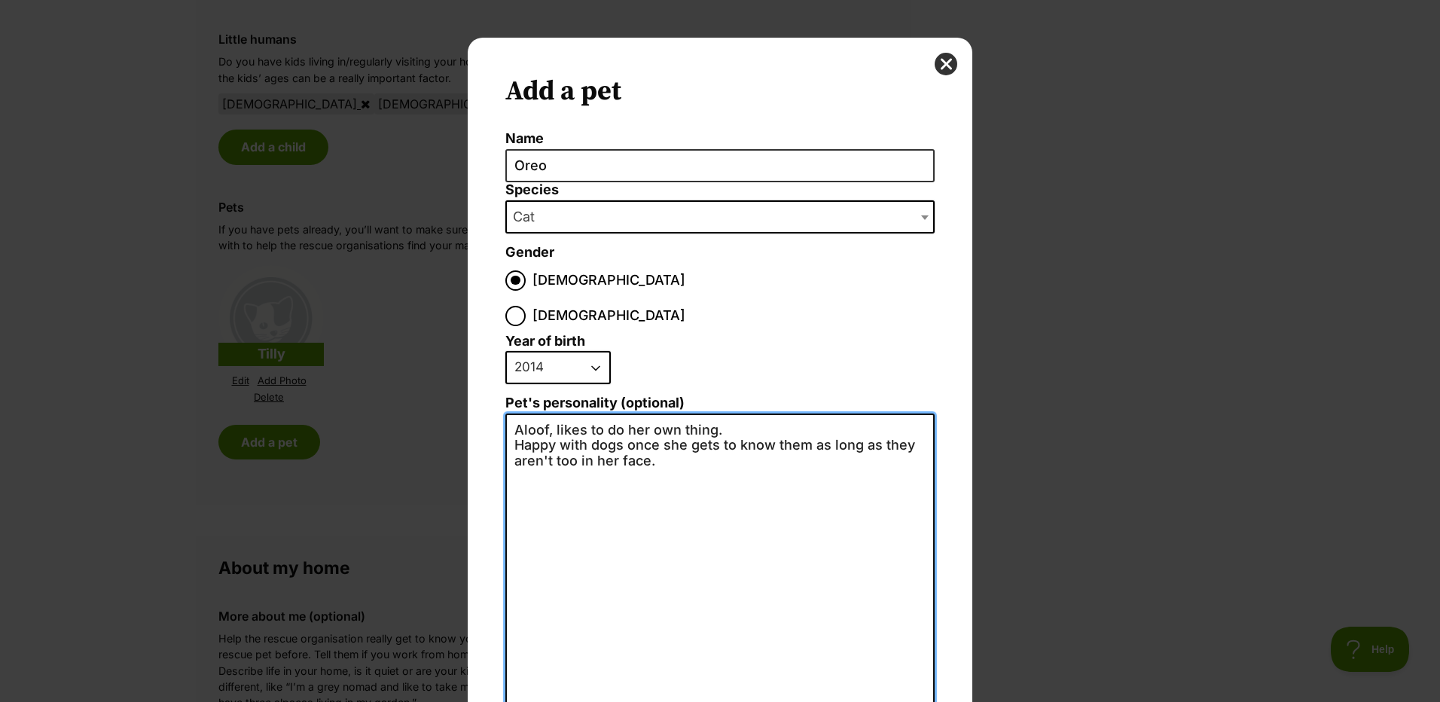
click at [706, 508] on textarea "Aloof, likes to do her own thing. Happy with dogs once she gets to know them as…" at bounding box center [719, 579] width 429 height 330
drag, startPoint x: 386, startPoint y: 392, endPoint x: 382, endPoint y: 374, distance: 18.6
click at [382, 374] on div "Add a pet Name Oreo Species Bird Cat Dog Farm Animal Ferret Guinea Pig Horse Ra…" at bounding box center [720, 351] width 1440 height 702
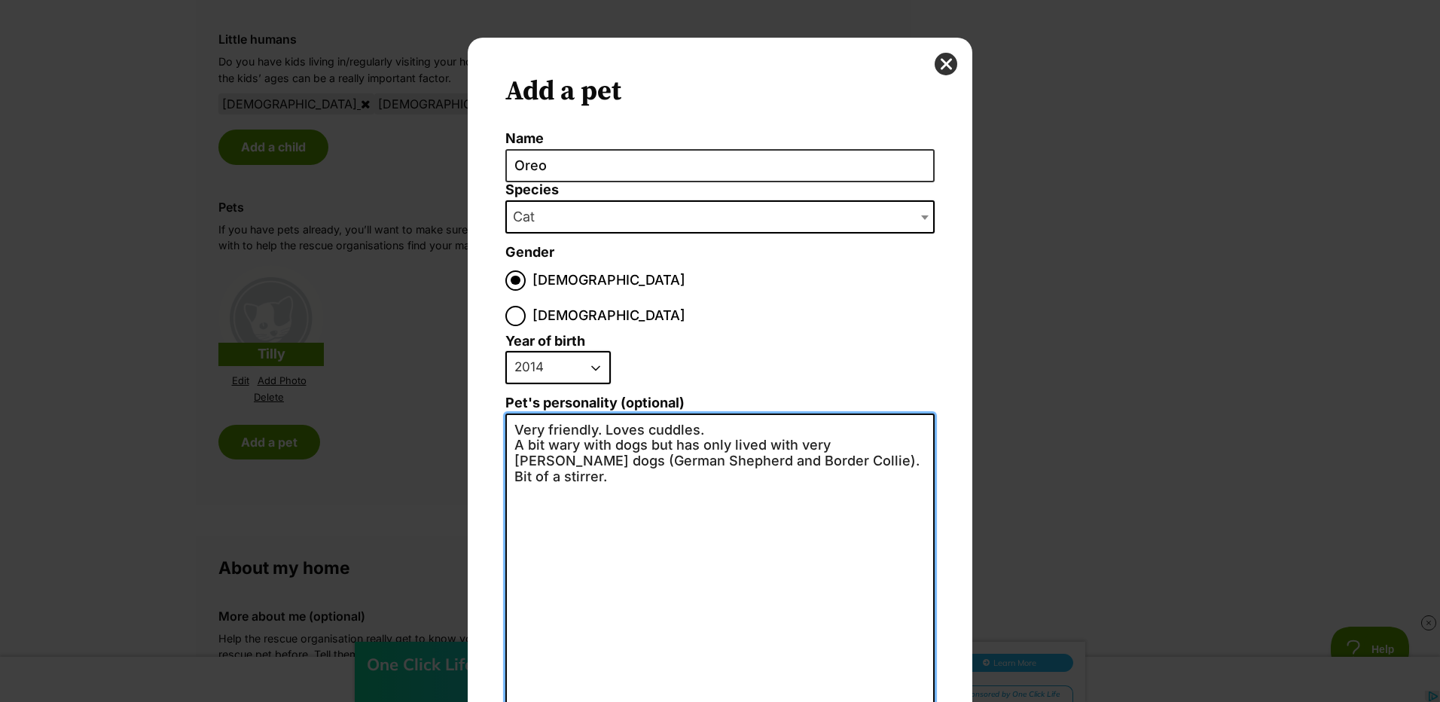
click at [705, 414] on textarea "Very friendly. Loves cuddles. A bit wary with dogs but has only lived with very…" at bounding box center [719, 579] width 429 height 330
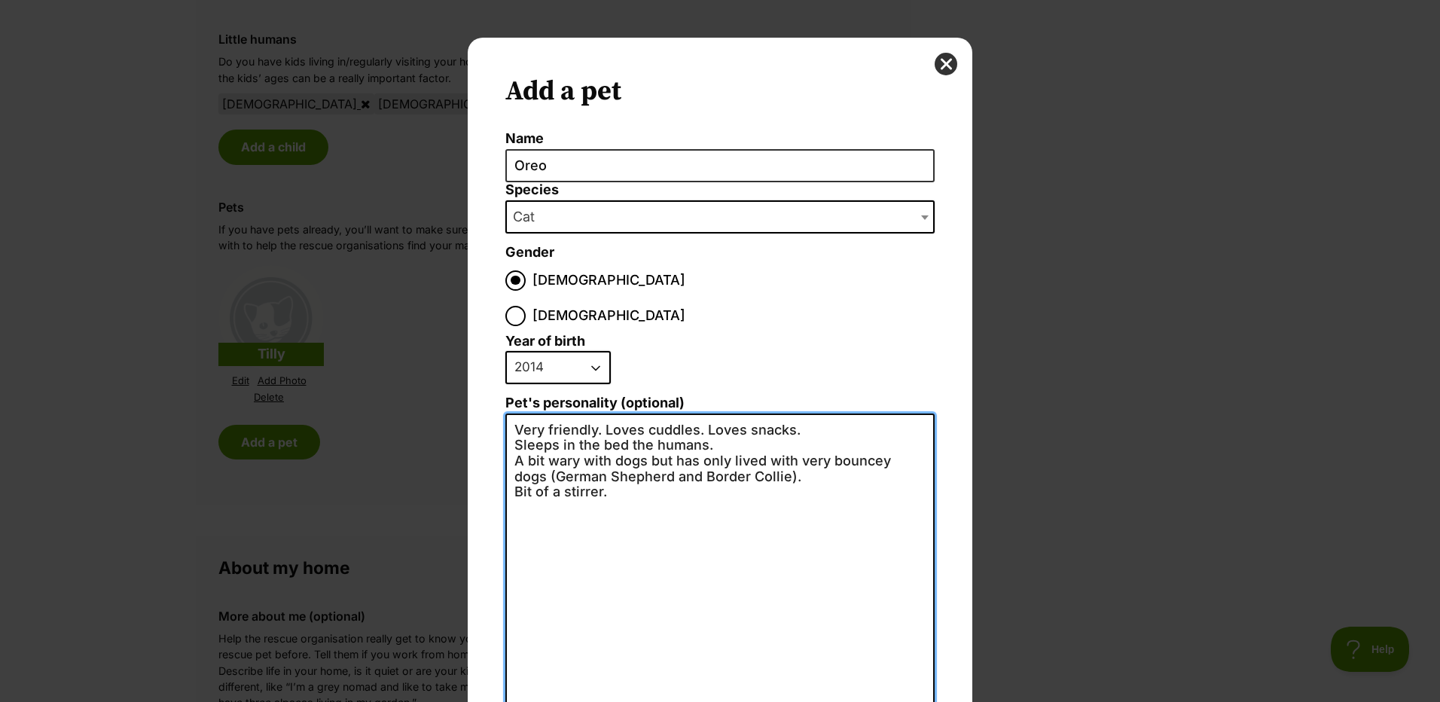
click at [780, 440] on textarea "Very friendly. Loves cuddles. Loves snacks. Sleeps in the bed the humans. A bit…" at bounding box center [719, 579] width 429 height 330
click at [622, 459] on textarea "Very friendly. Loves cuddles. Loves snacks. Sleeps in the bed the humans. A bit…" at bounding box center [719, 579] width 429 height 330
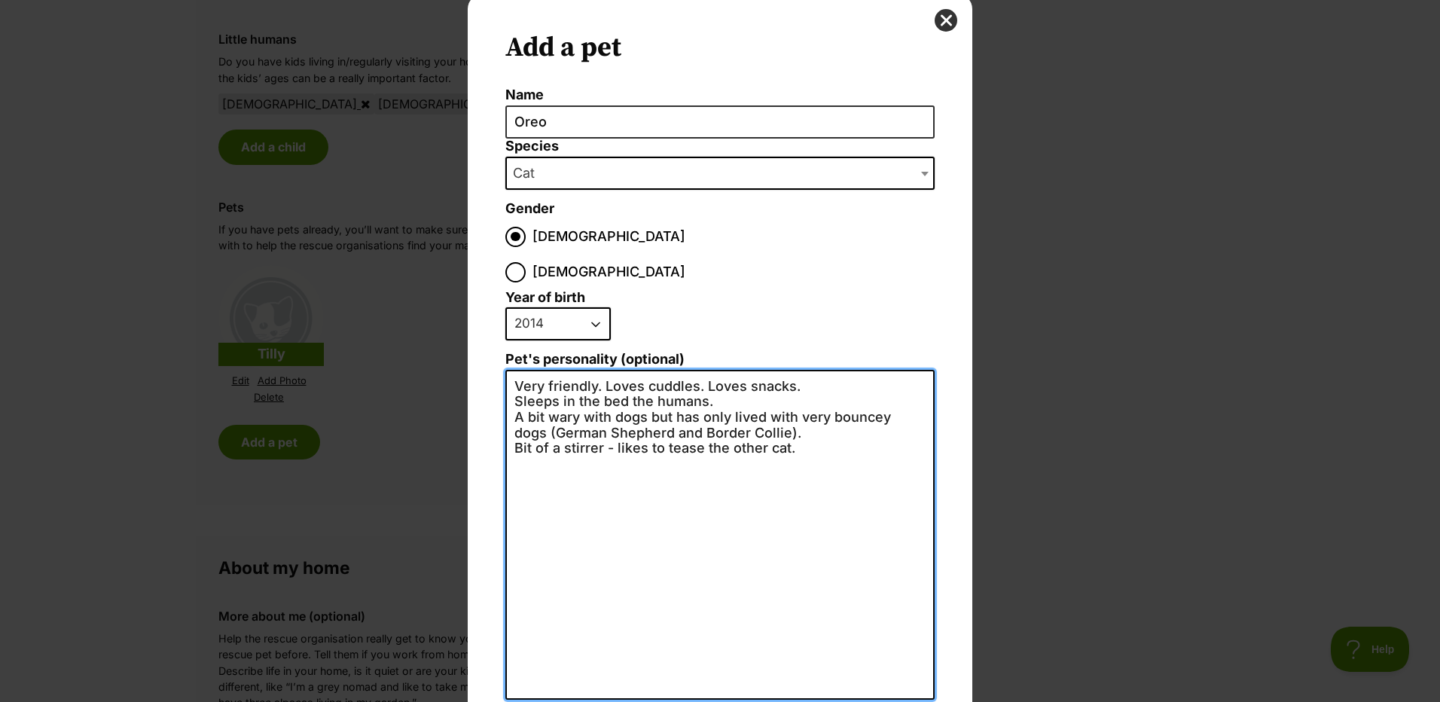
scroll to position [103, 0]
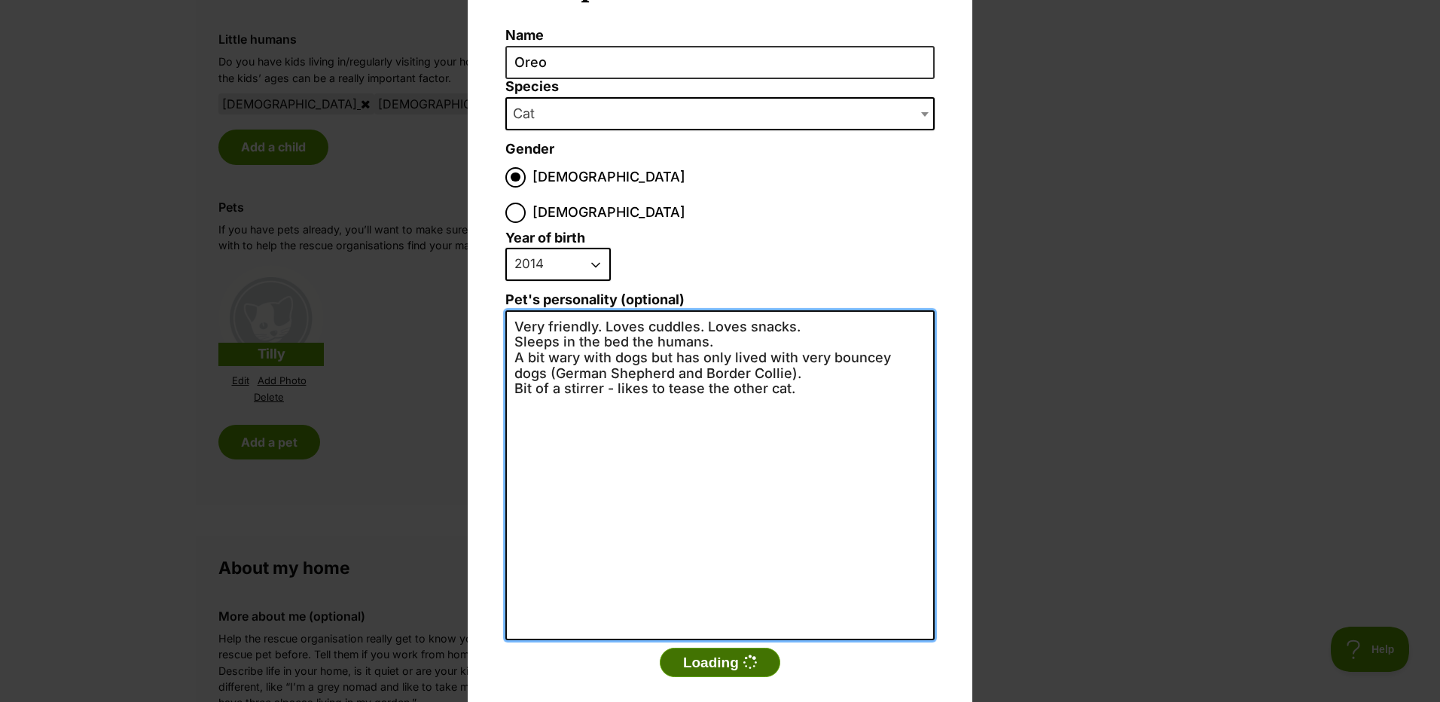
type textarea "Very friendly. Loves cuddles. Loves snacks. Sleeps in the bed the humans. A bit…"
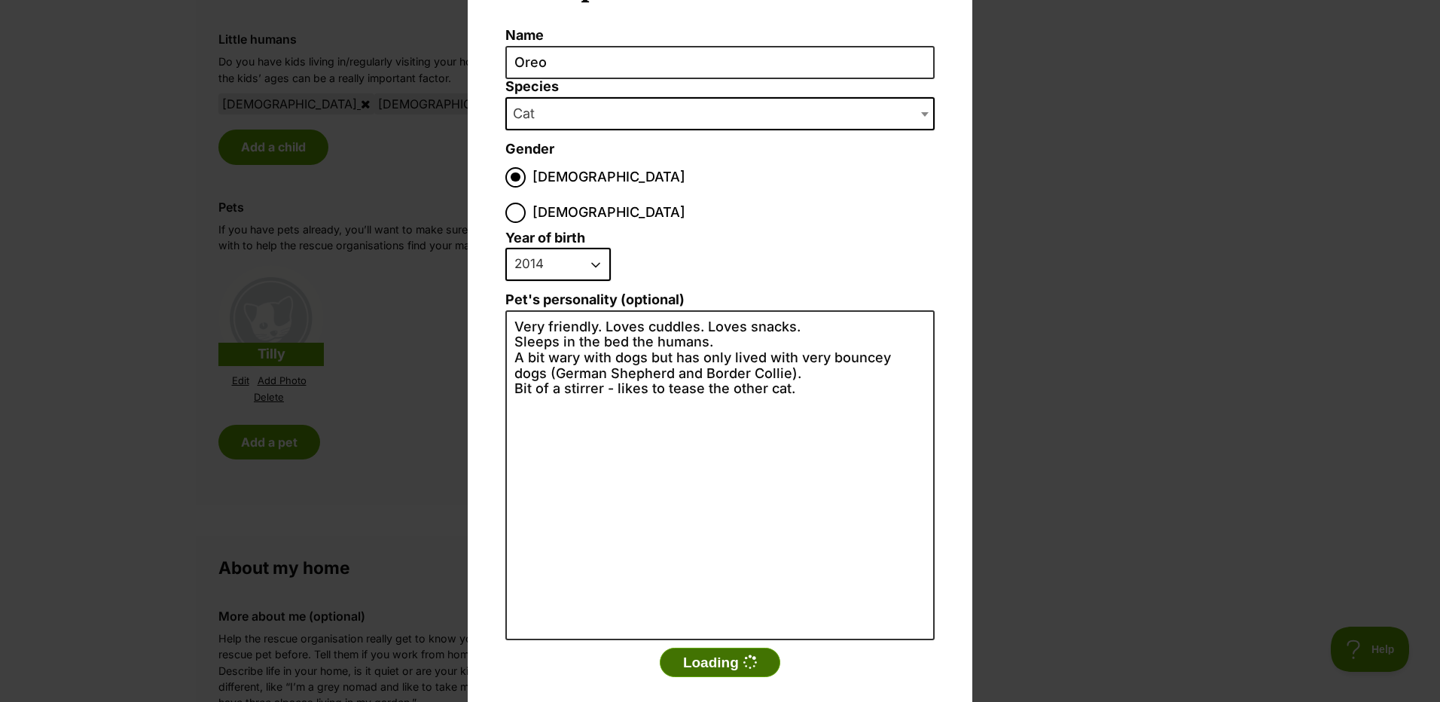
click at [721, 648] on button "Loading" at bounding box center [720, 663] width 121 height 30
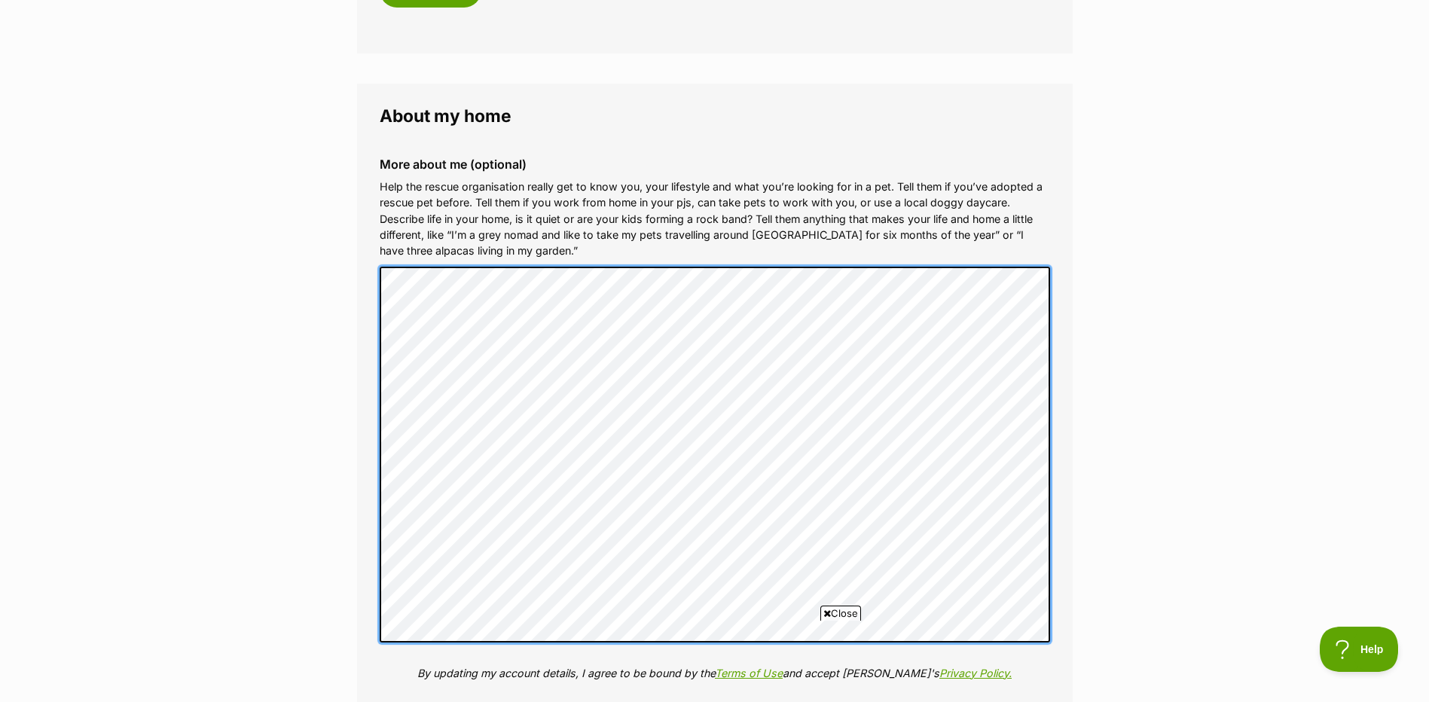
scroll to position [2034, 0]
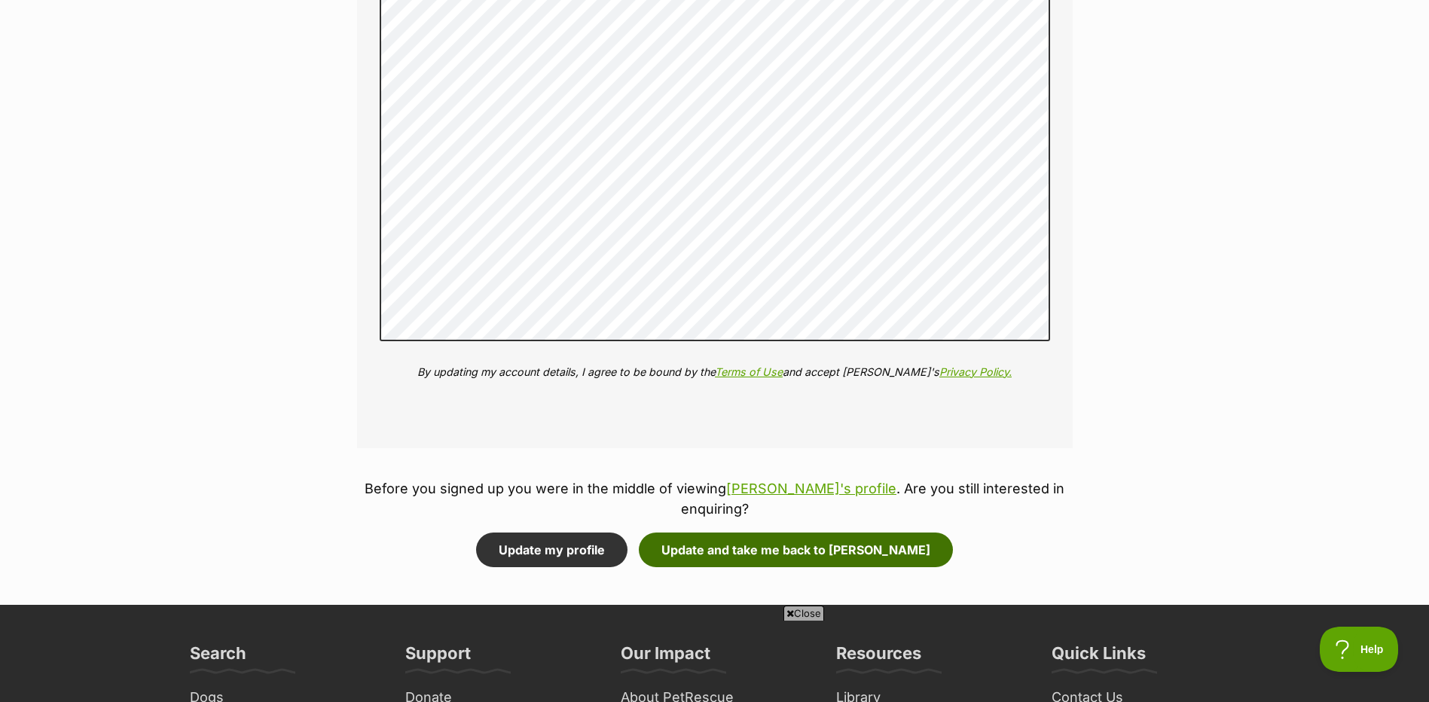
click at [743, 533] on button "Update and take me back to [PERSON_NAME]" at bounding box center [796, 550] width 314 height 35
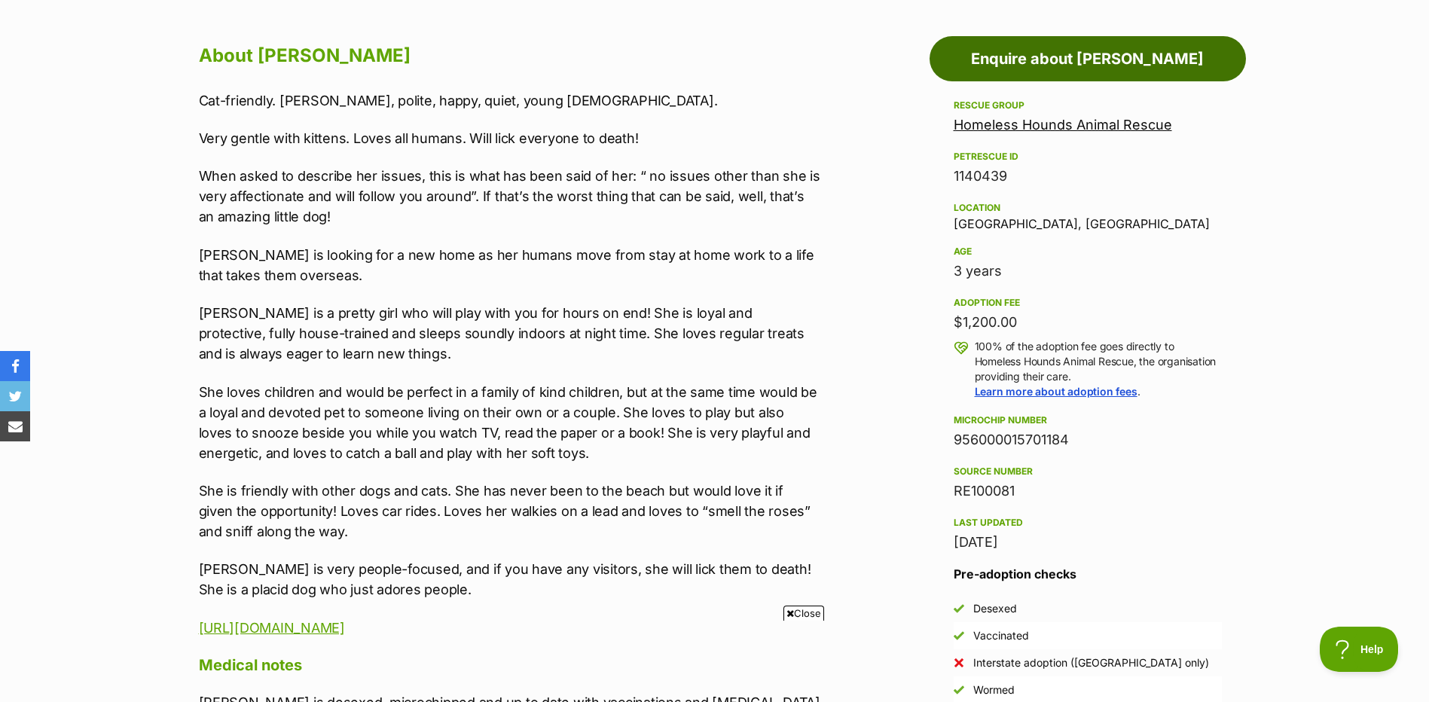
scroll to position [678, 0]
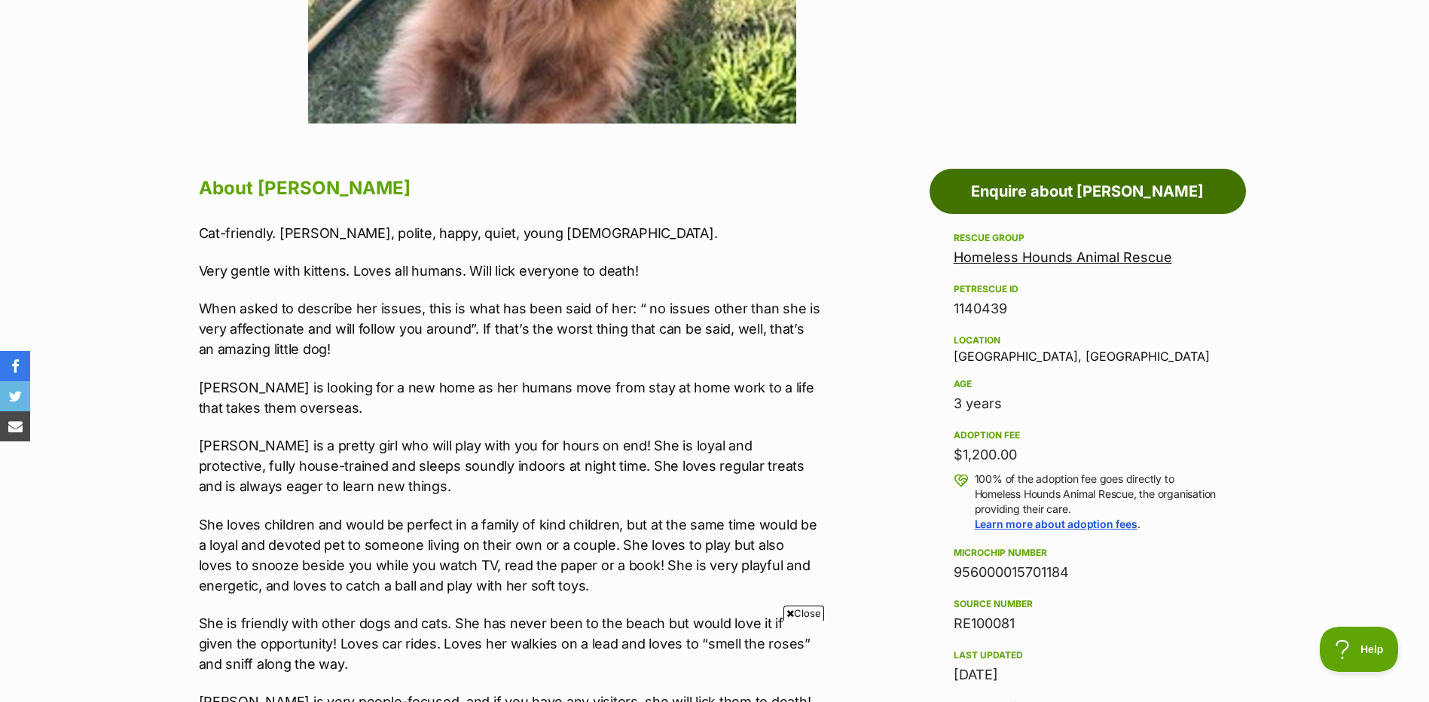
click at [1067, 192] on link "Enquire about Molly" at bounding box center [1088, 191] width 316 height 45
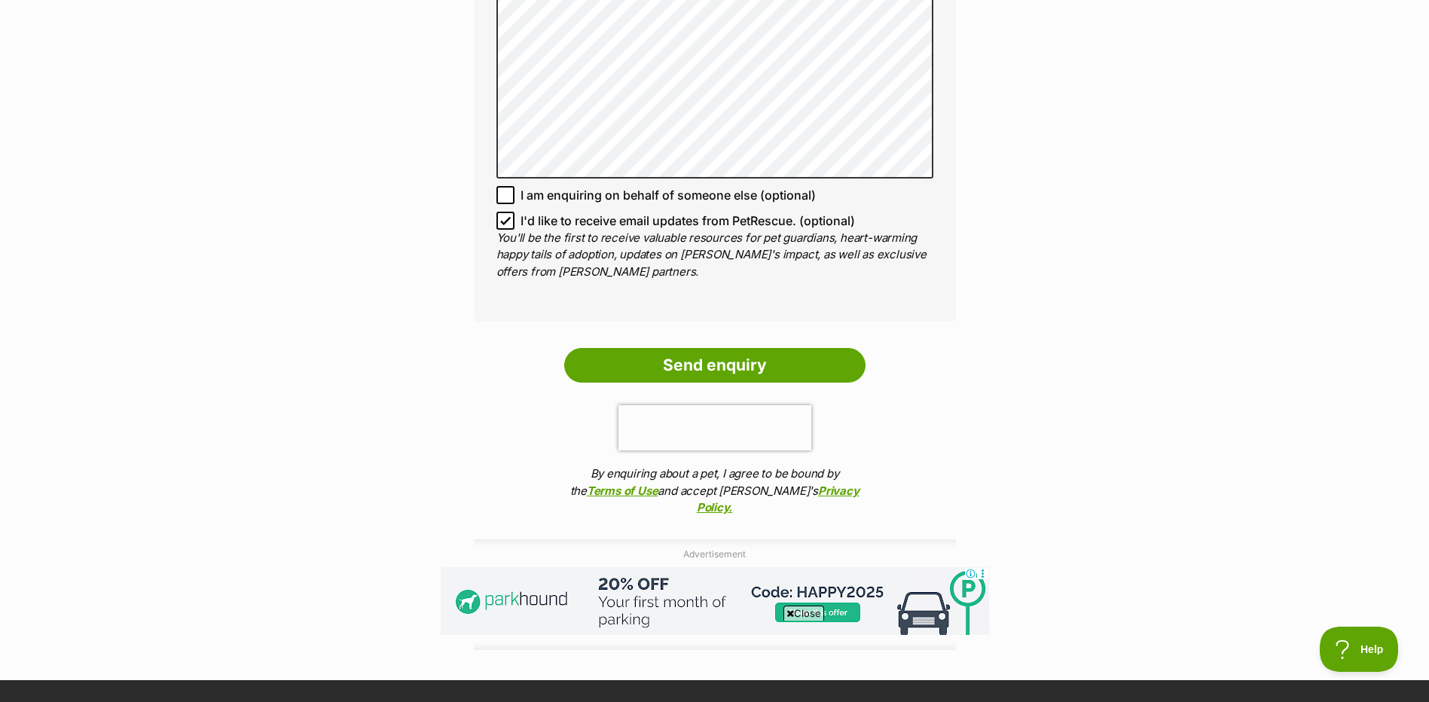
scroll to position [1205, 0]
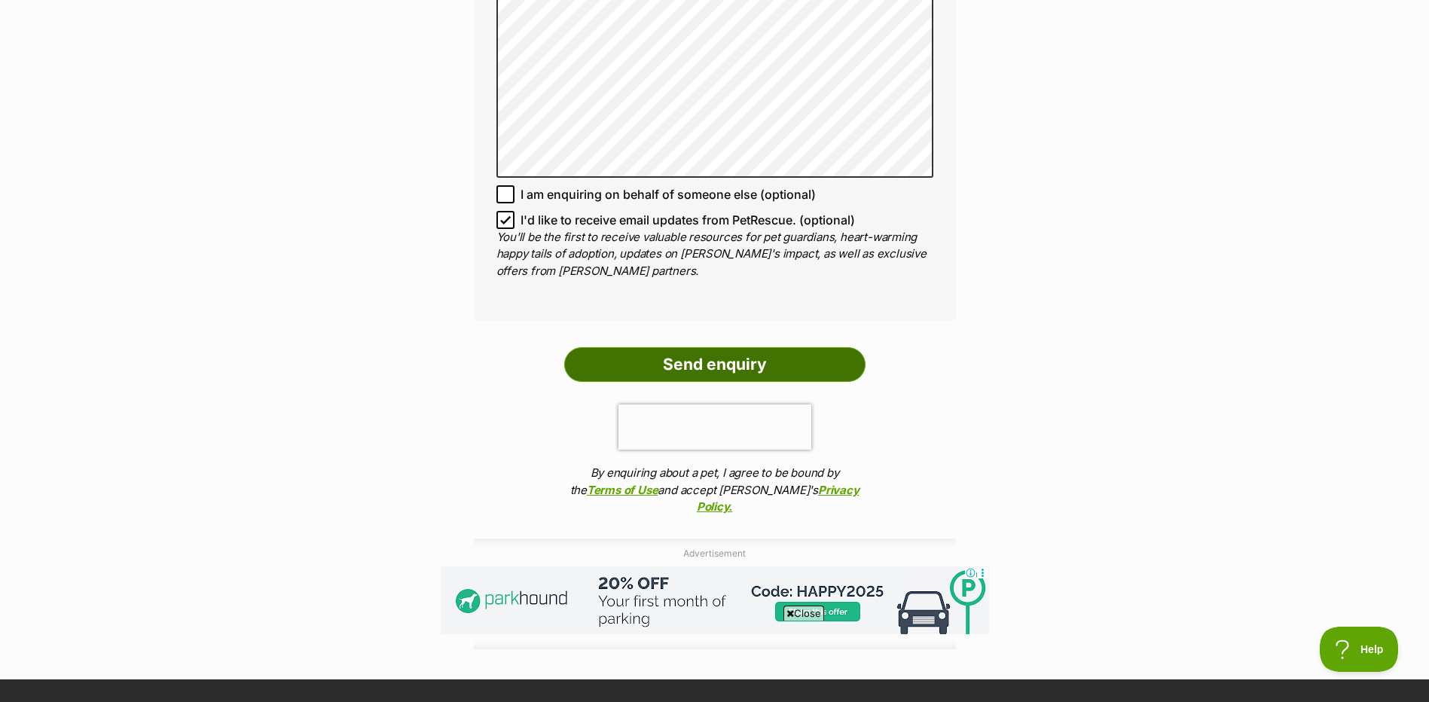
click at [738, 347] on input "Send enquiry" at bounding box center [714, 364] width 301 height 35
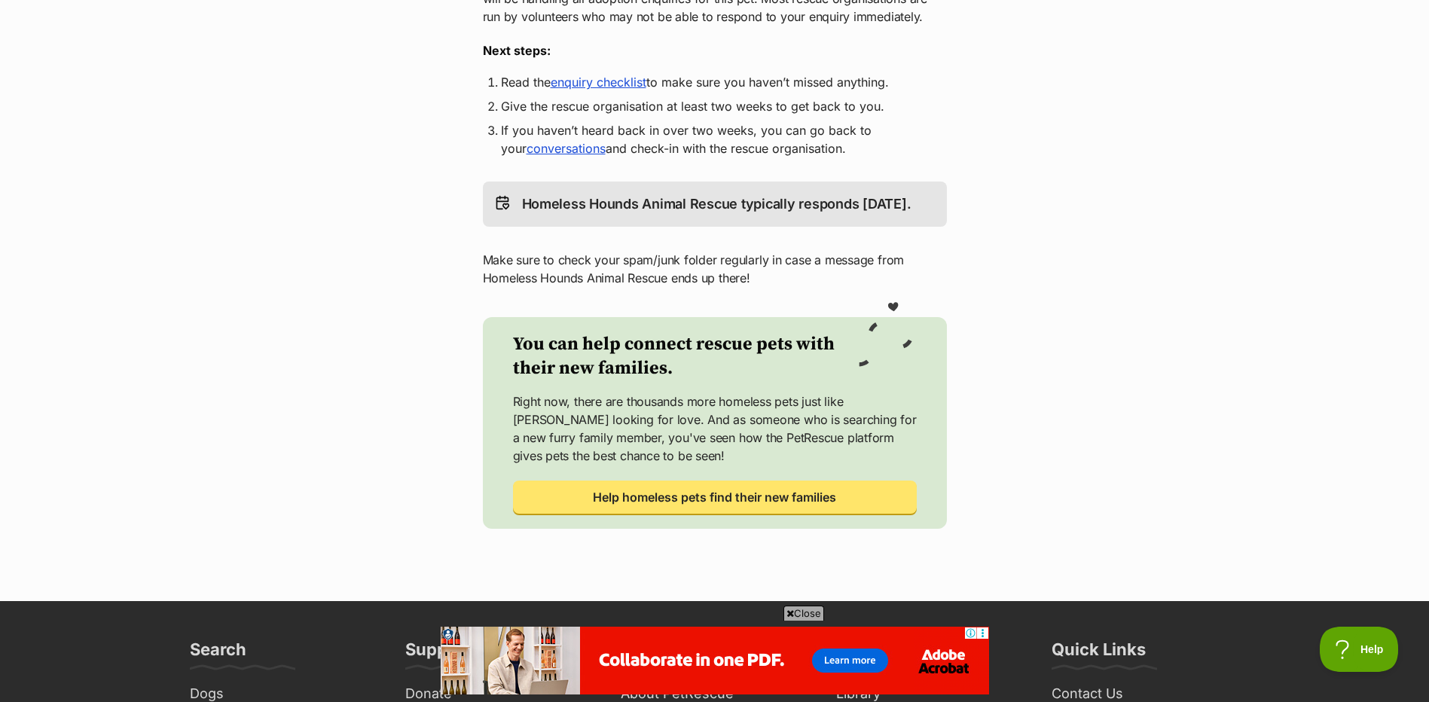
scroll to position [75, 0]
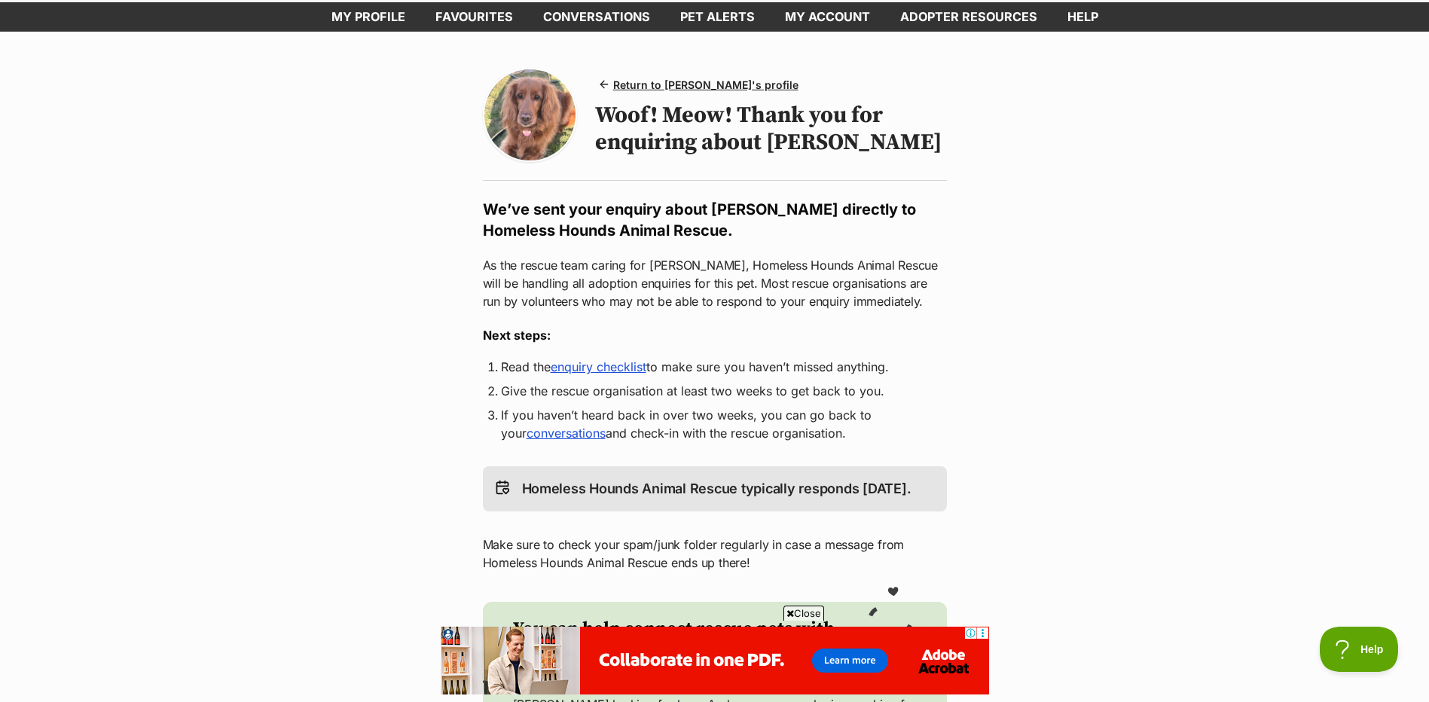
click at [610, 371] on link "enquiry checklist" at bounding box center [599, 366] width 96 height 15
